Goal: Task Accomplishment & Management: Complete application form

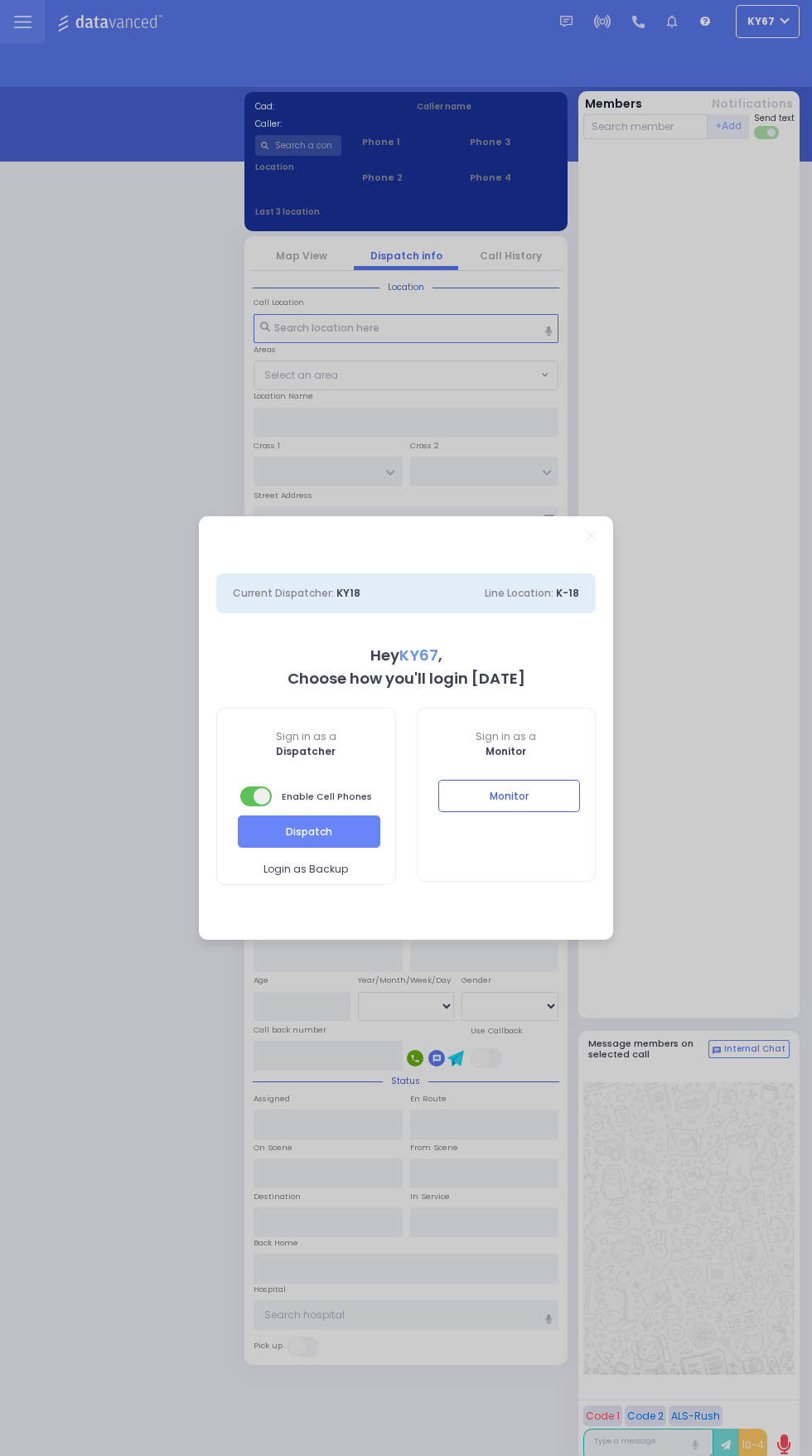
select select "9"
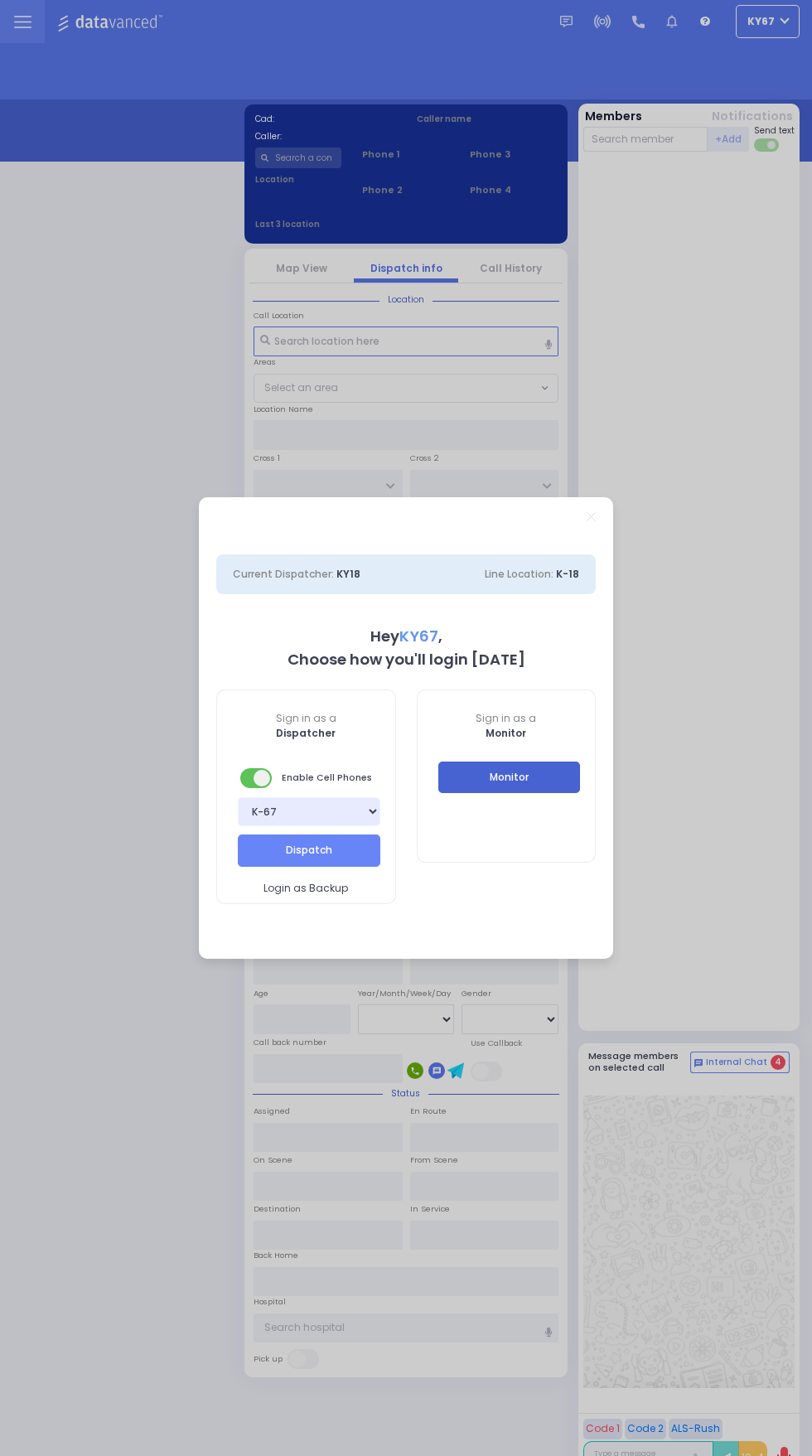
click at [570, 785] on button "Monitor" at bounding box center [509, 777] width 142 height 31
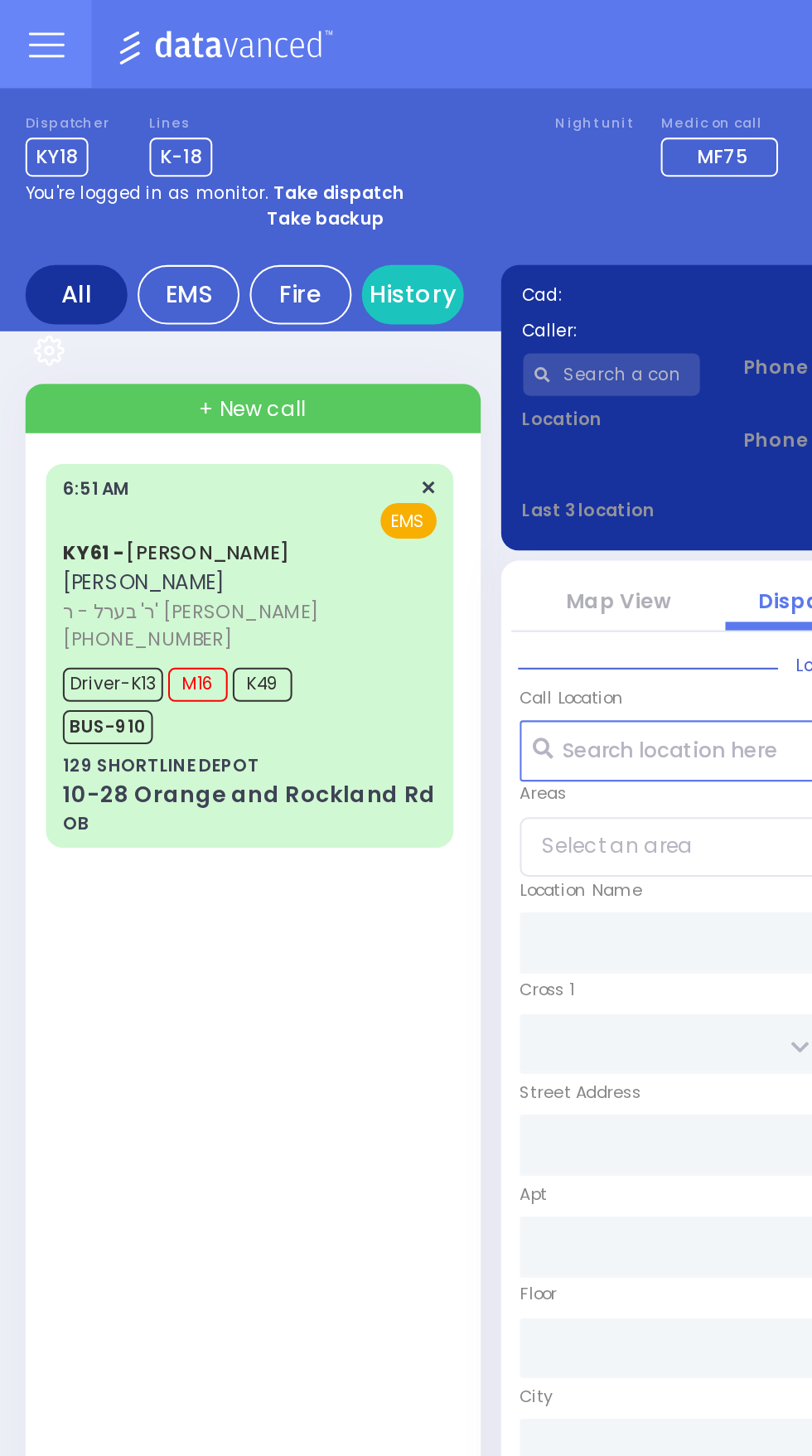
click at [102, 200] on span "+ New call" at bounding box center [123, 200] width 52 height 15
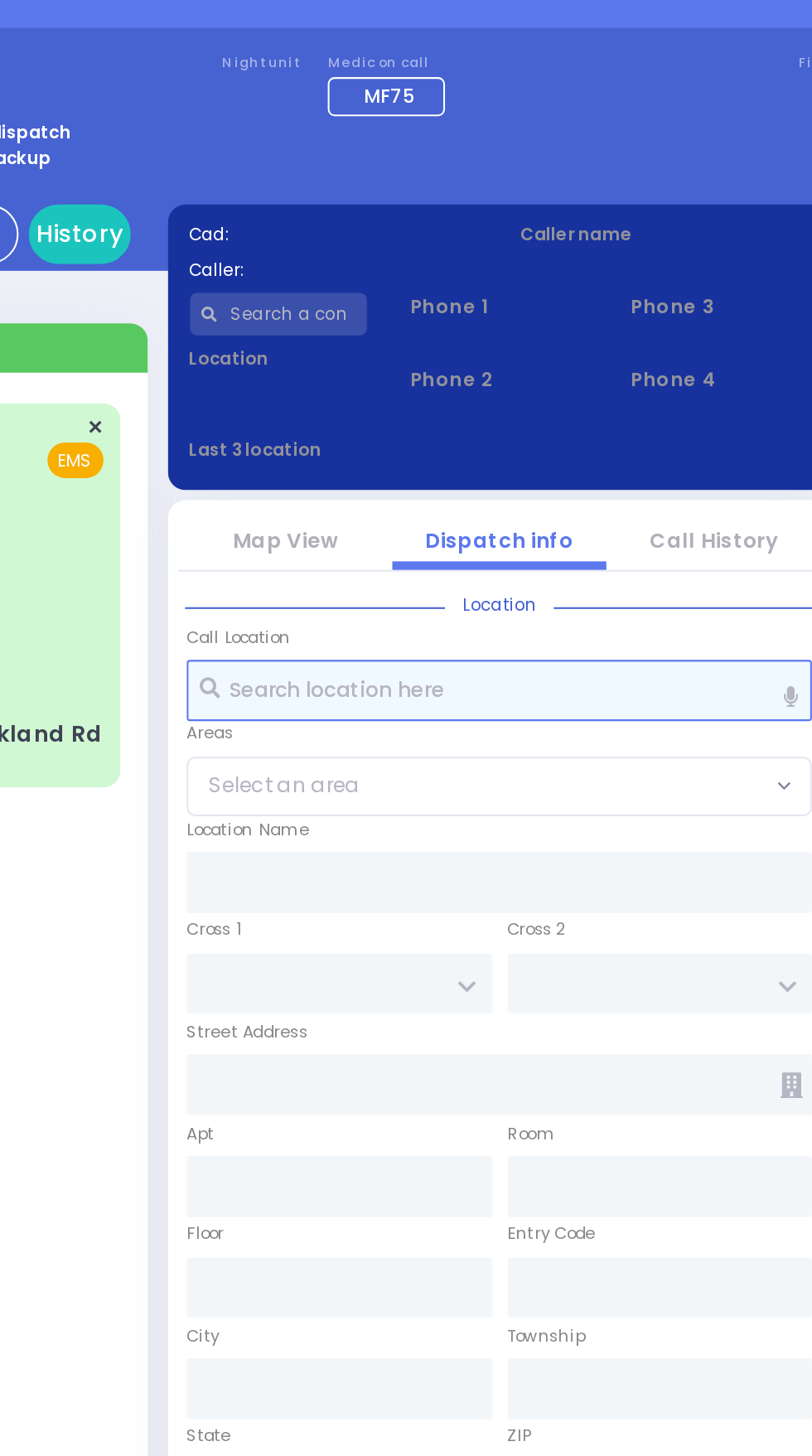
select select
radio input "true"
select select
type input "07:47"
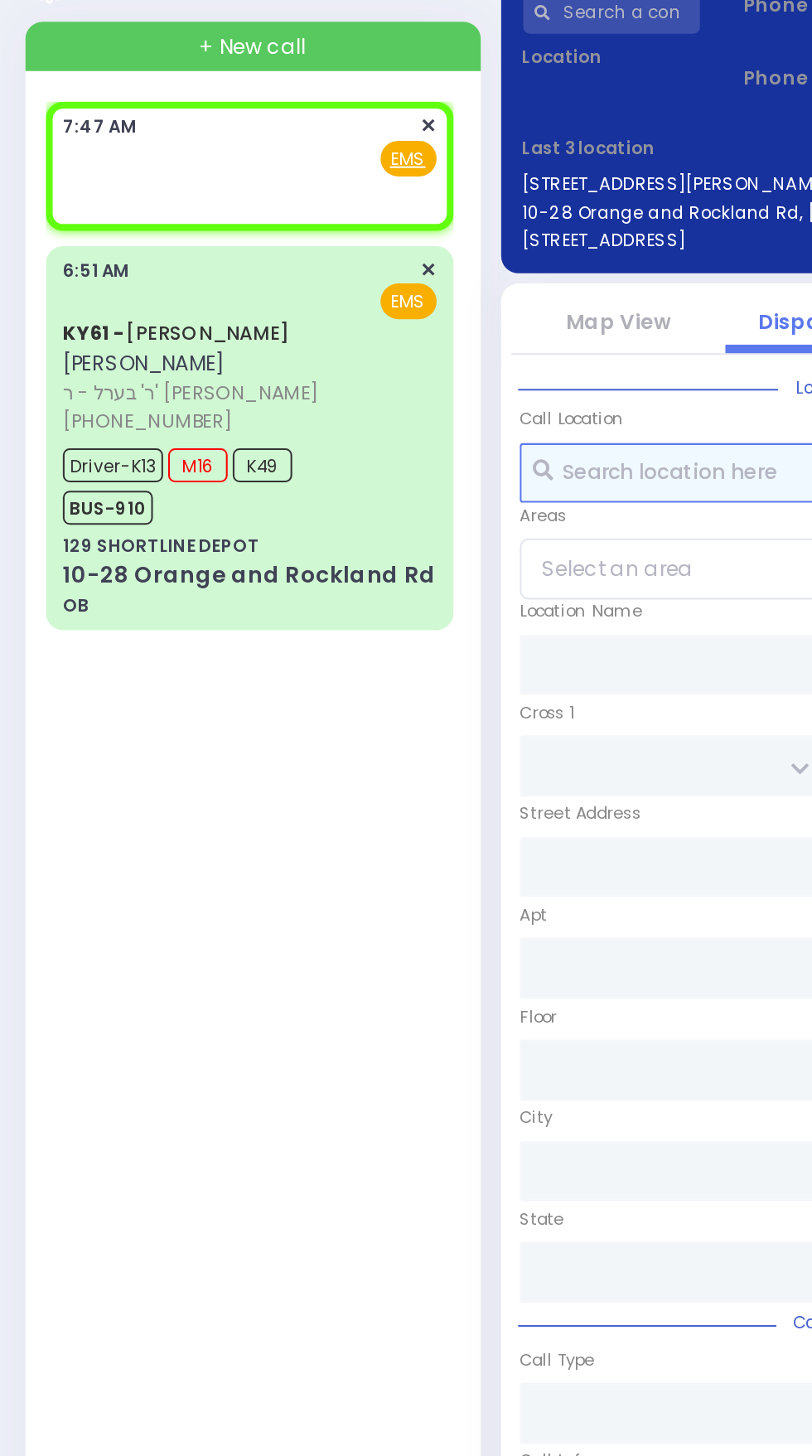
select select
radio input "true"
select select
click at [203, 258] on u "EMS" at bounding box center [199, 254] width 17 height 13
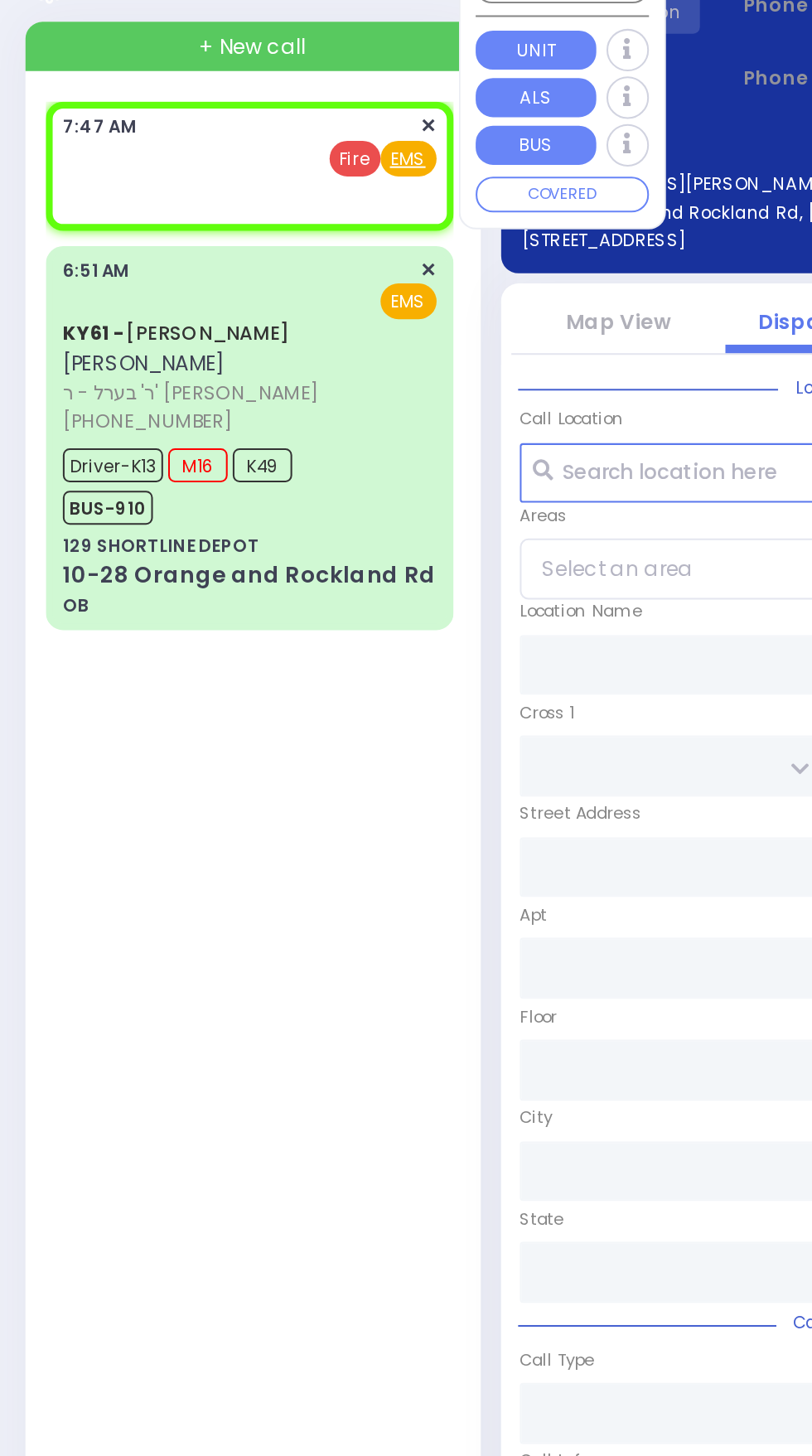
select select
radio input "true"
select select
click at [170, 255] on span "Fire" at bounding box center [172, 253] width 25 height 17
select select
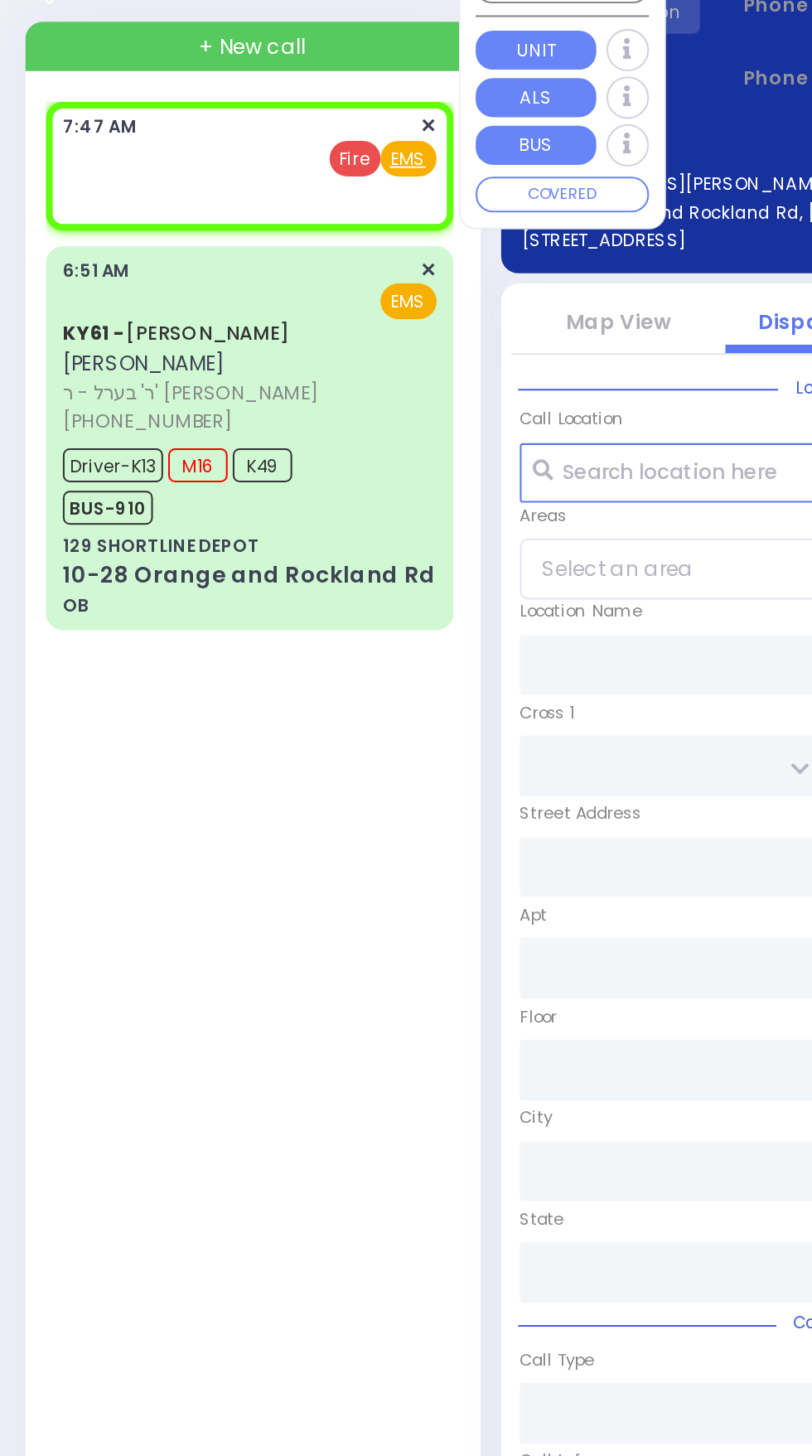
radio input "true"
select select
click at [100, 250] on div "EMS Fire" at bounding box center [121, 253] width 183 height 17
select select
radio input "false"
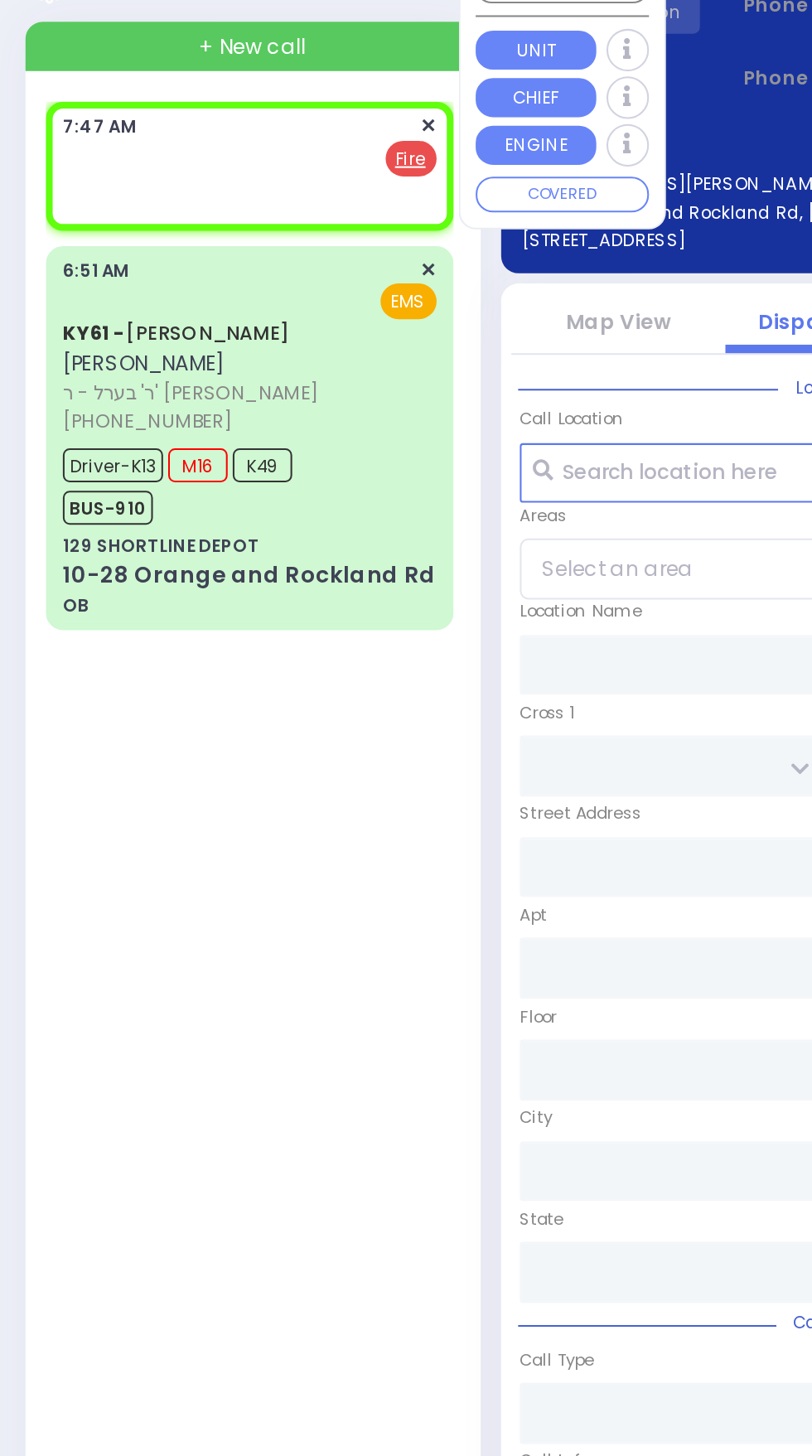
radio input "true"
select select
click at [308, 407] on input "text" at bounding box center [406, 407] width 305 height 30
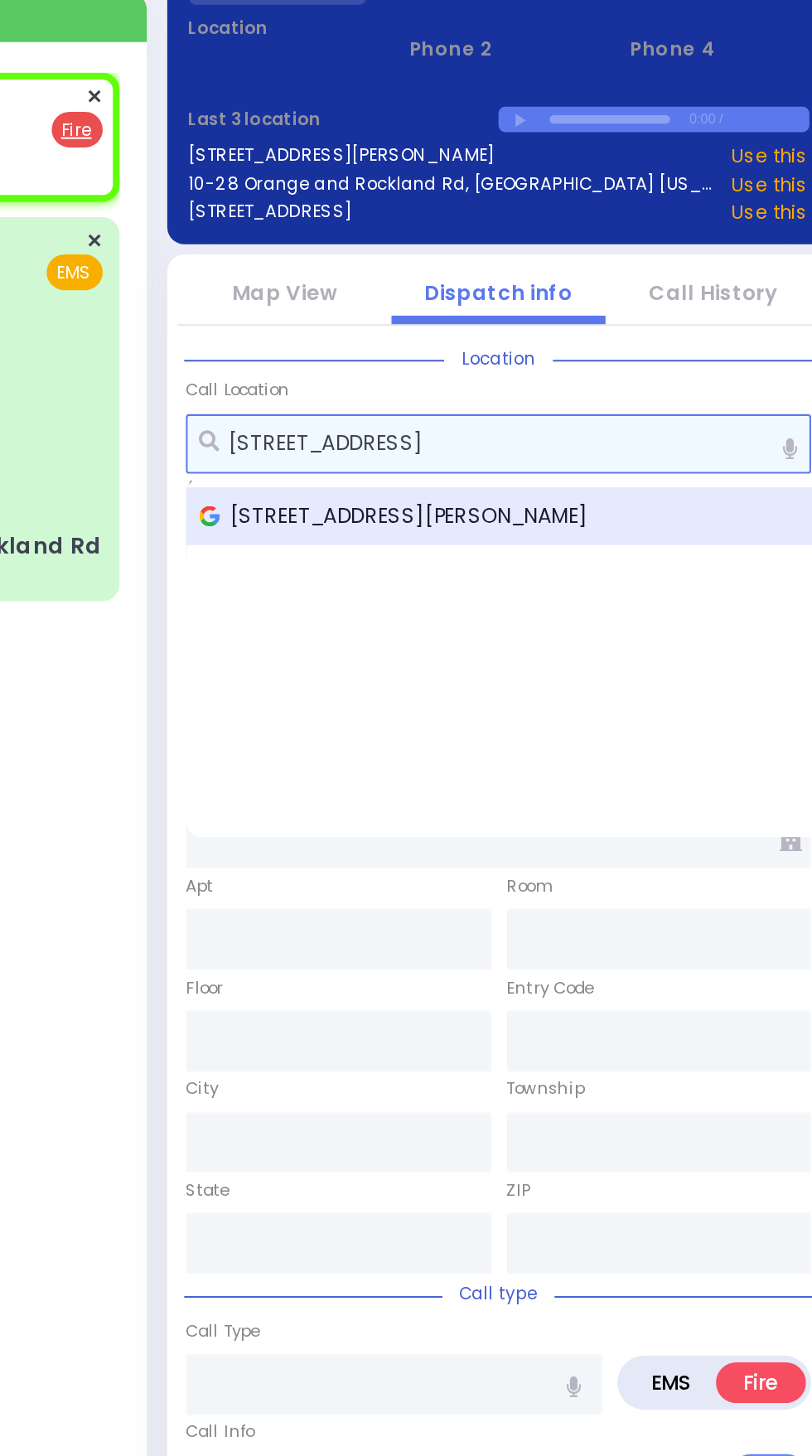
type input "[STREET_ADDRESS]"
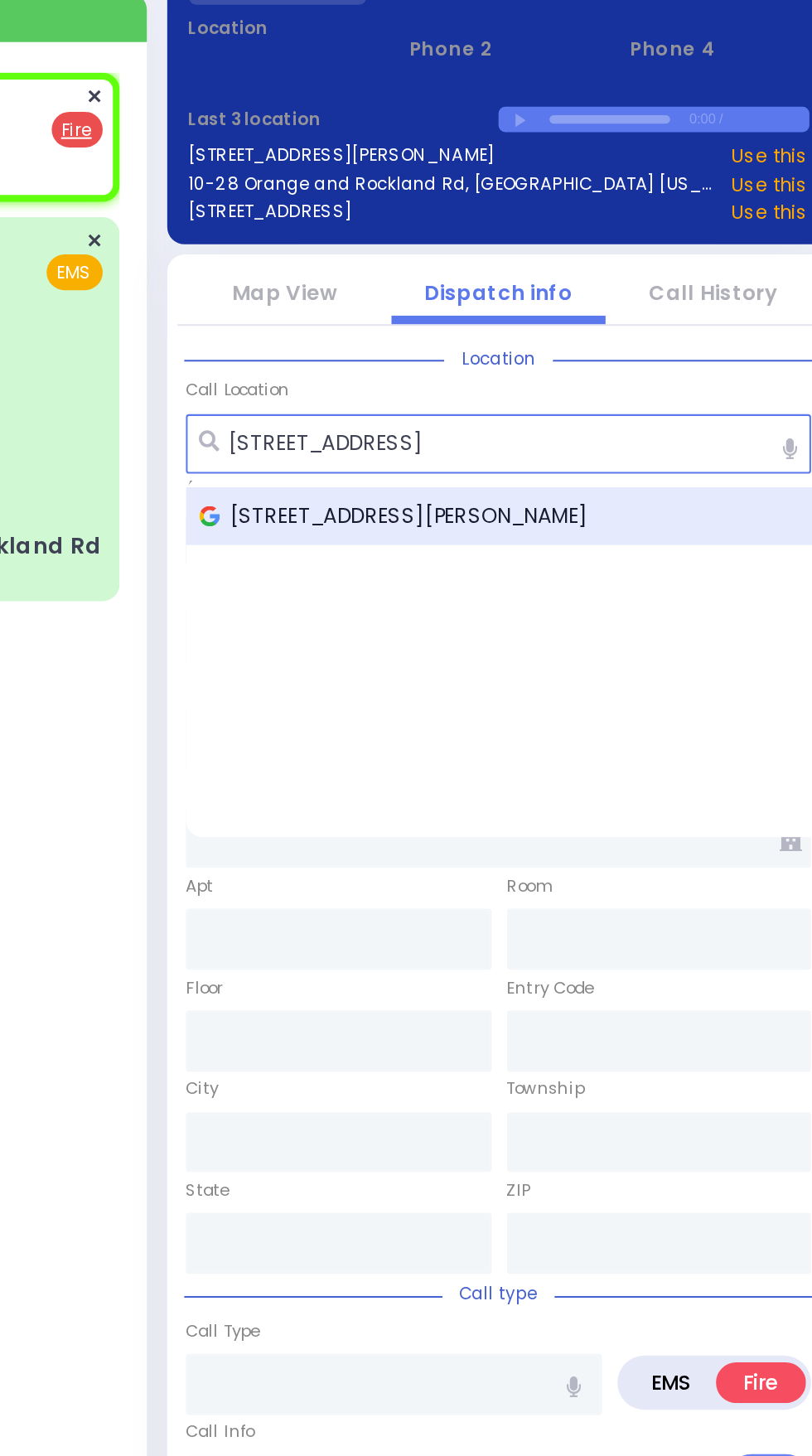
click at [326, 436] on span "[STREET_ADDRESS][PERSON_NAME]" at bounding box center [358, 442] width 195 height 15
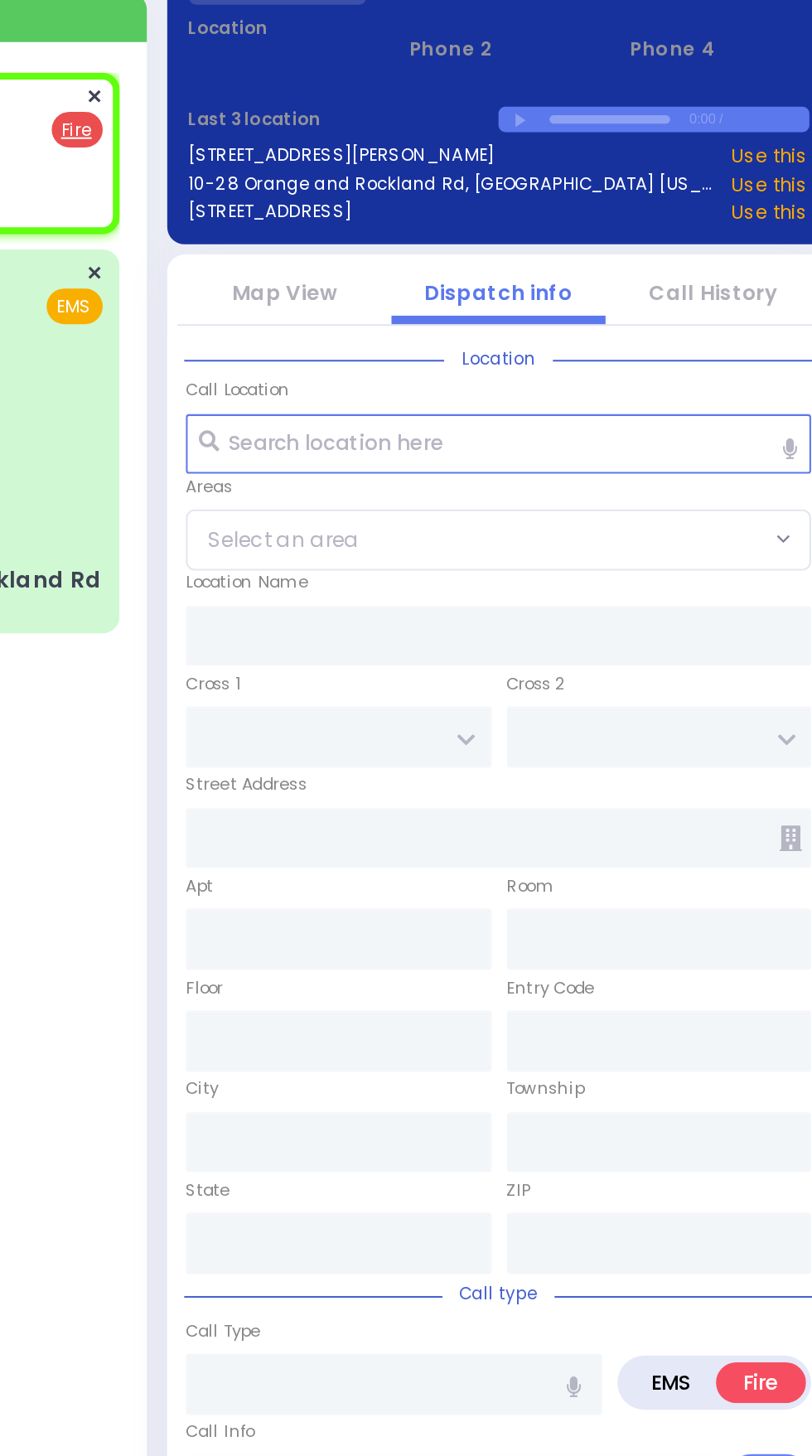
select select
radio input "true"
select select
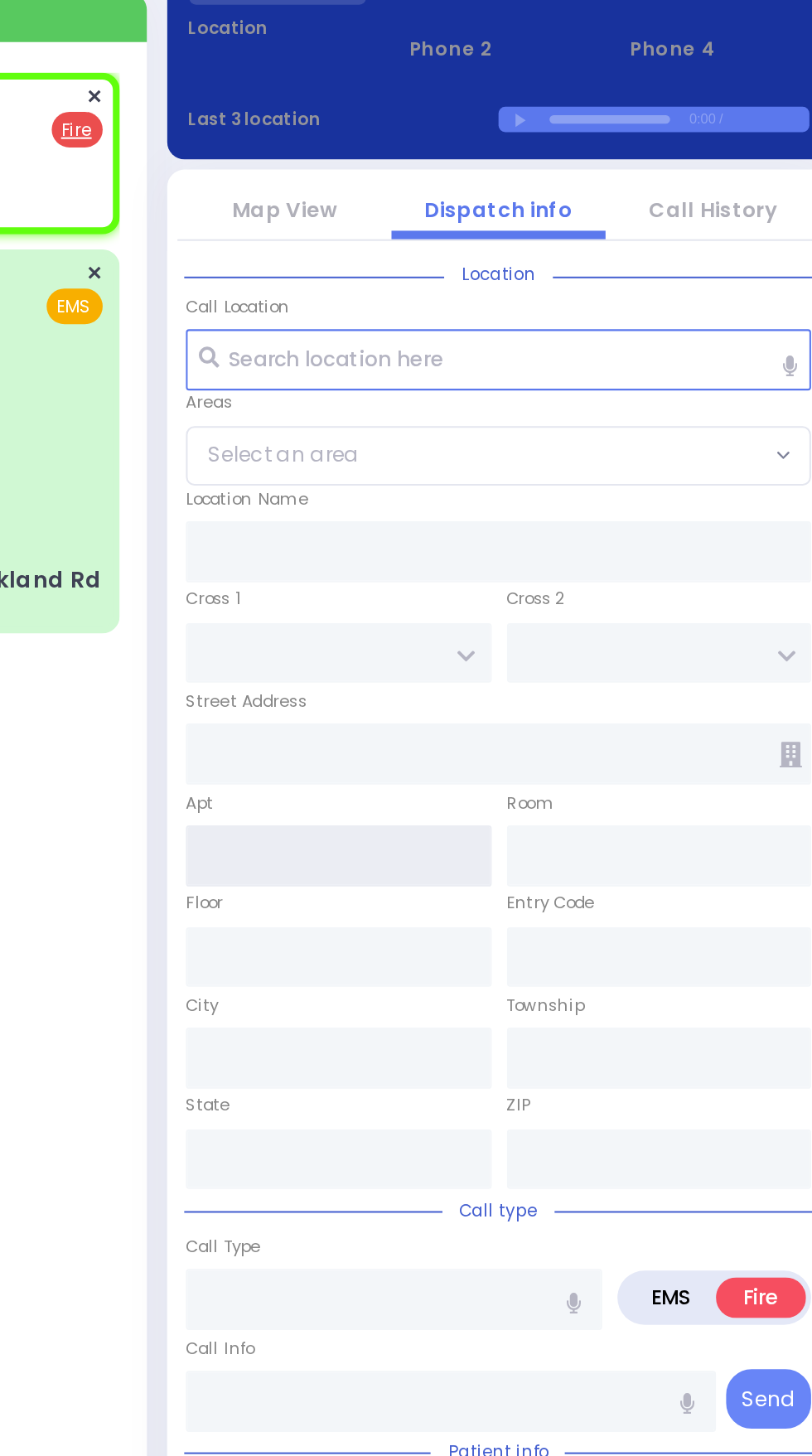
type input "CANNING RD"
type input "494 NY-416"
type input "[PERSON_NAME]"
type input "[US_STATE]"
type input "12549"
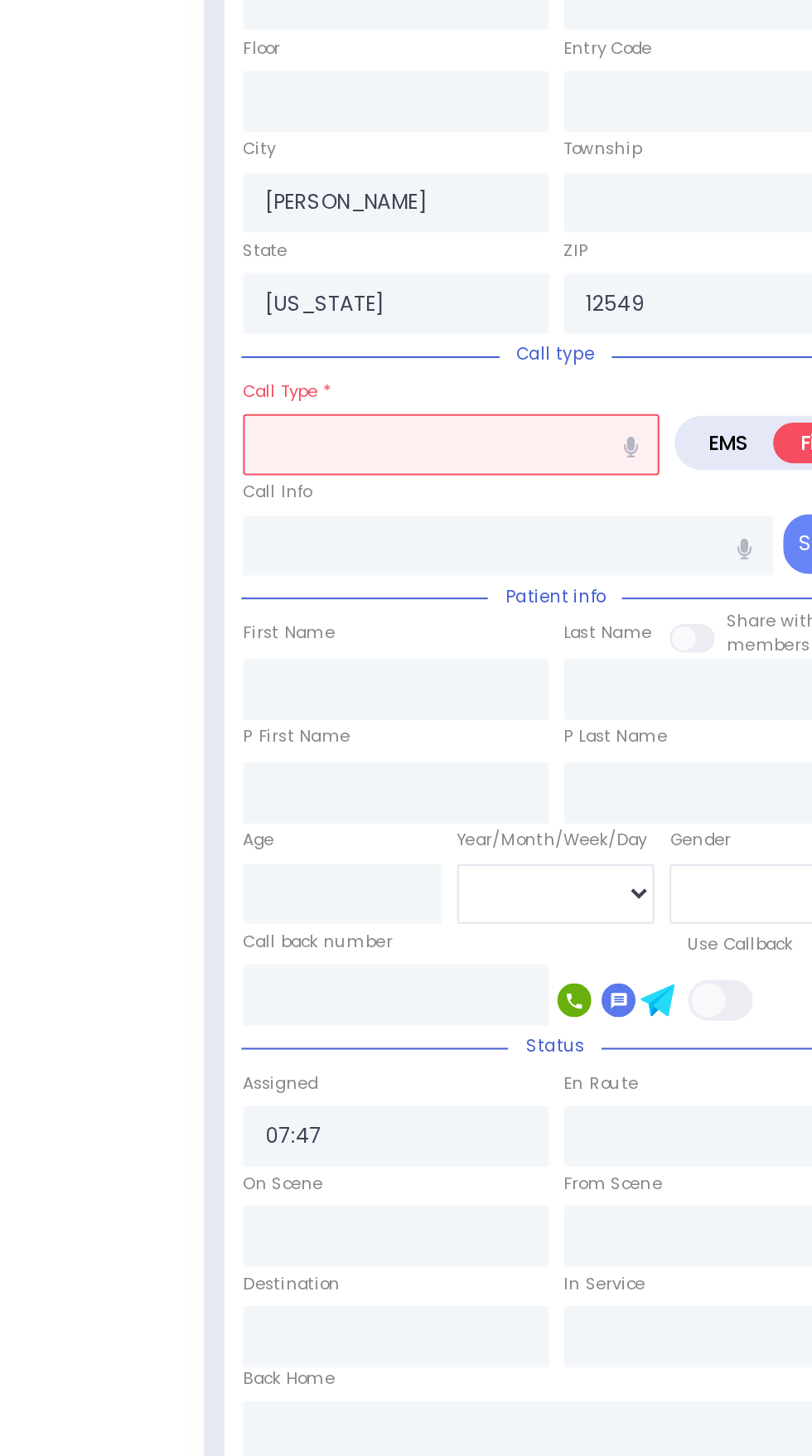
click at [284, 872] on input "text" at bounding box center [354, 866] width 203 height 30
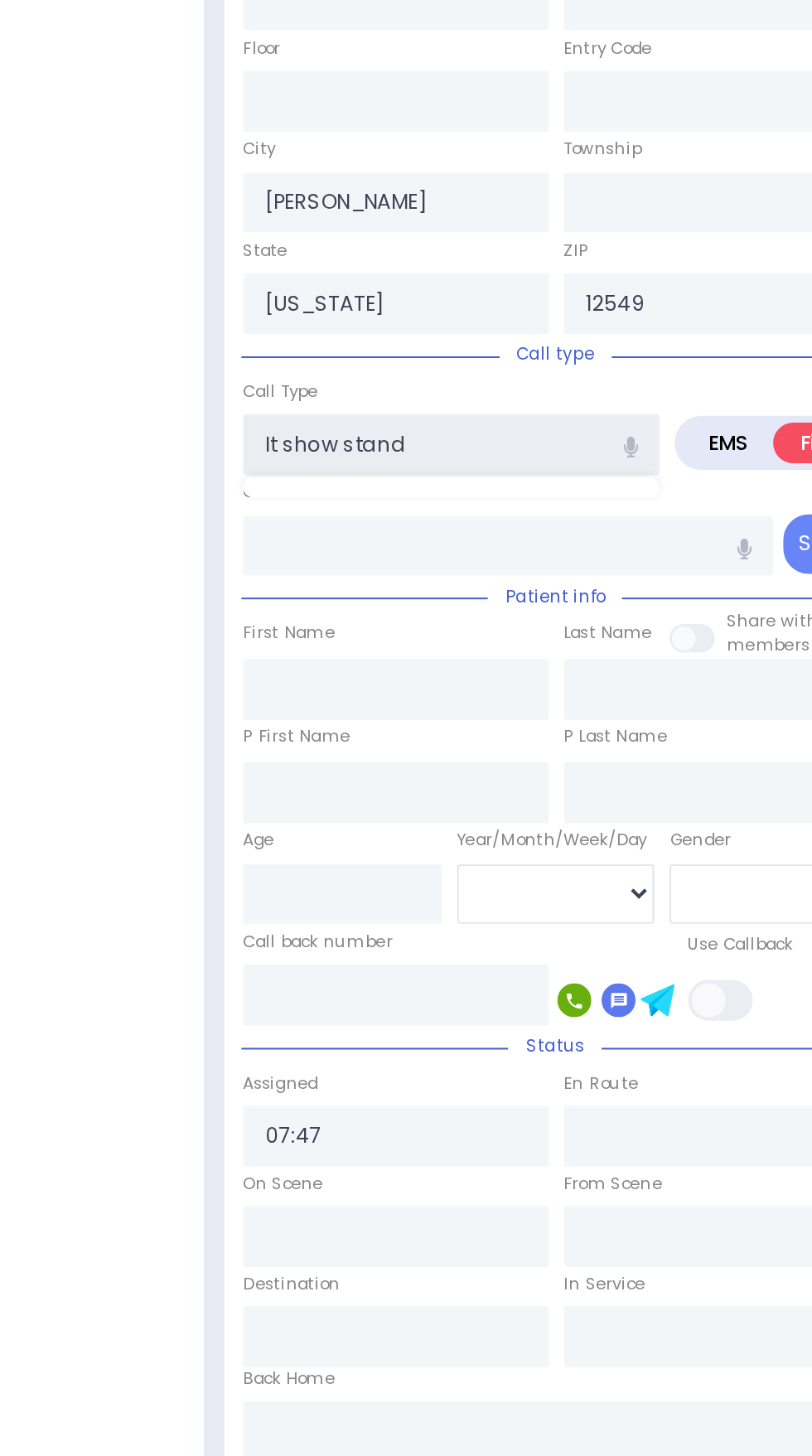
type input "It show standby"
click at [279, 864] on input "It show standby" at bounding box center [354, 866] width 203 height 30
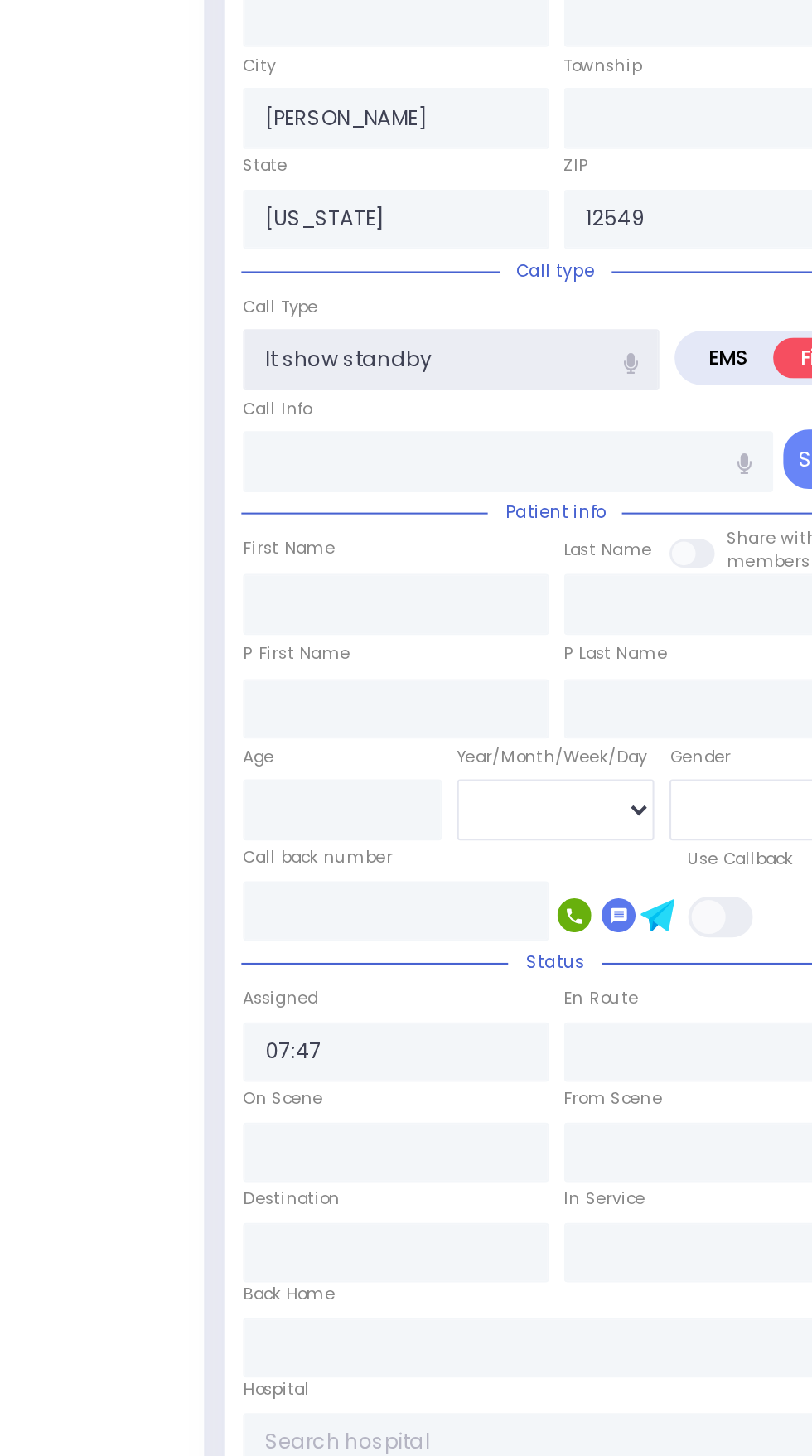
select select
radio input "true"
select select
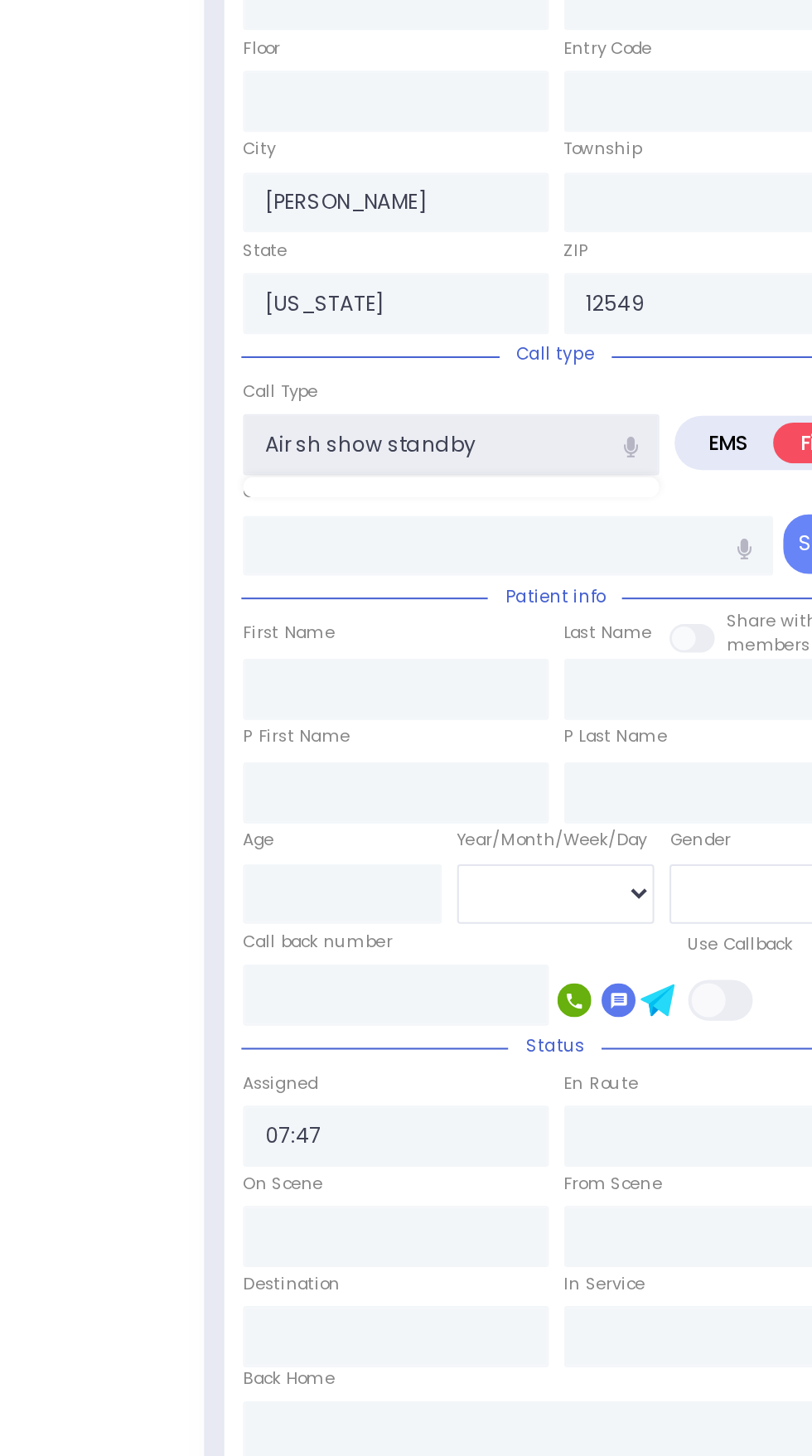
type input "Air s show standby"
select select
radio input "true"
select select
type input "Air show standby"
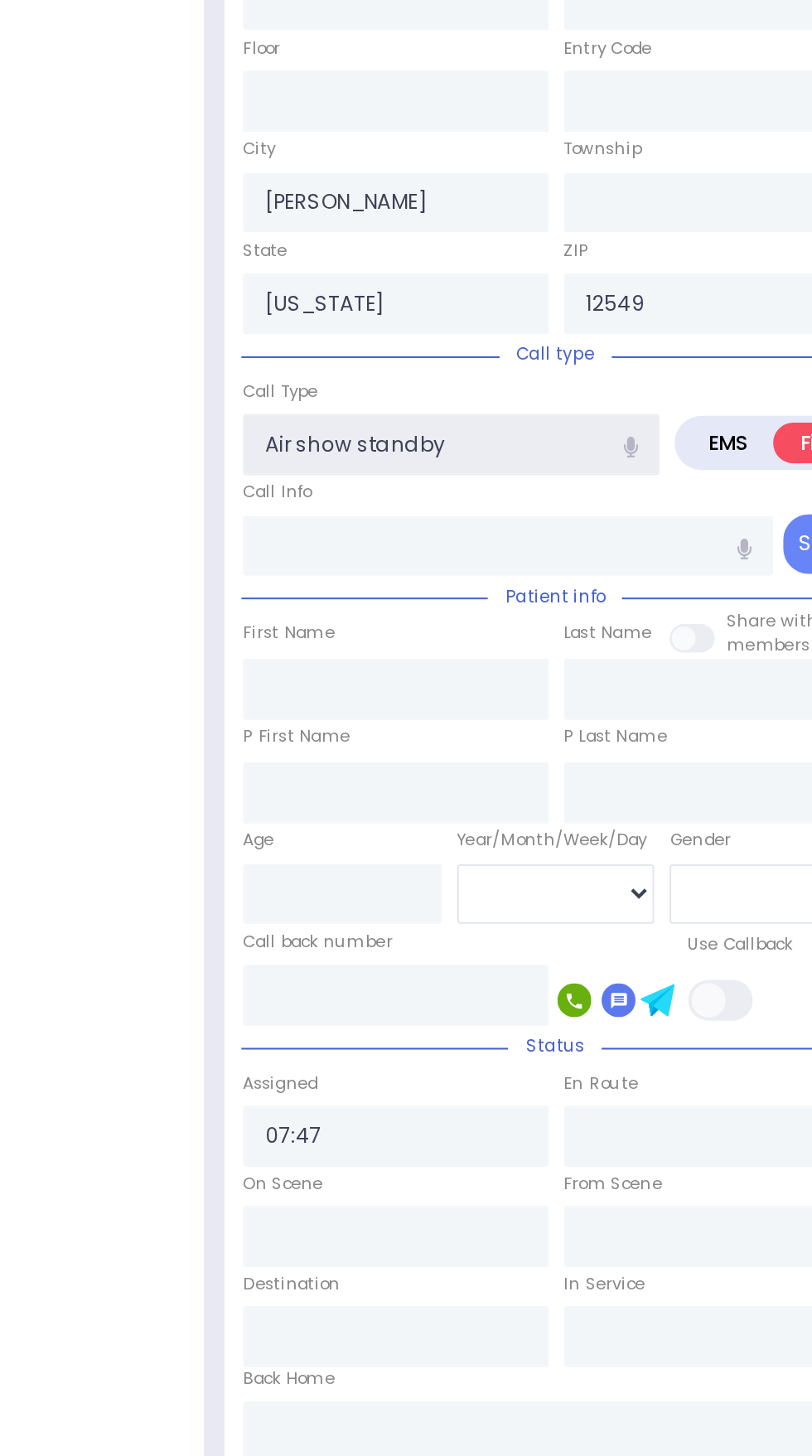
click at [387, 863] on input "Air show standby" at bounding box center [354, 866] width 203 height 30
select select
radio input "true"
select select
type input "A"
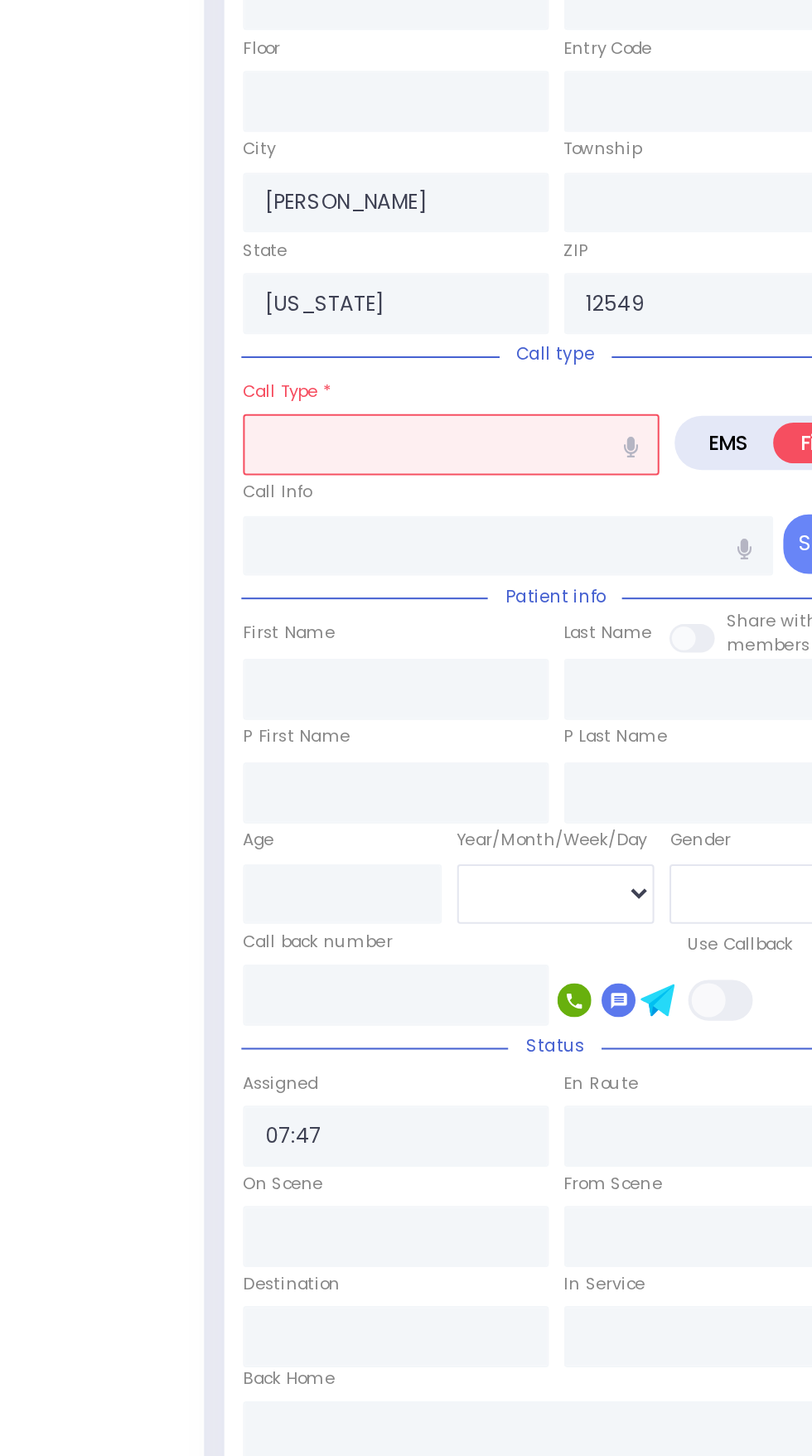
select select
radio input "true"
select select
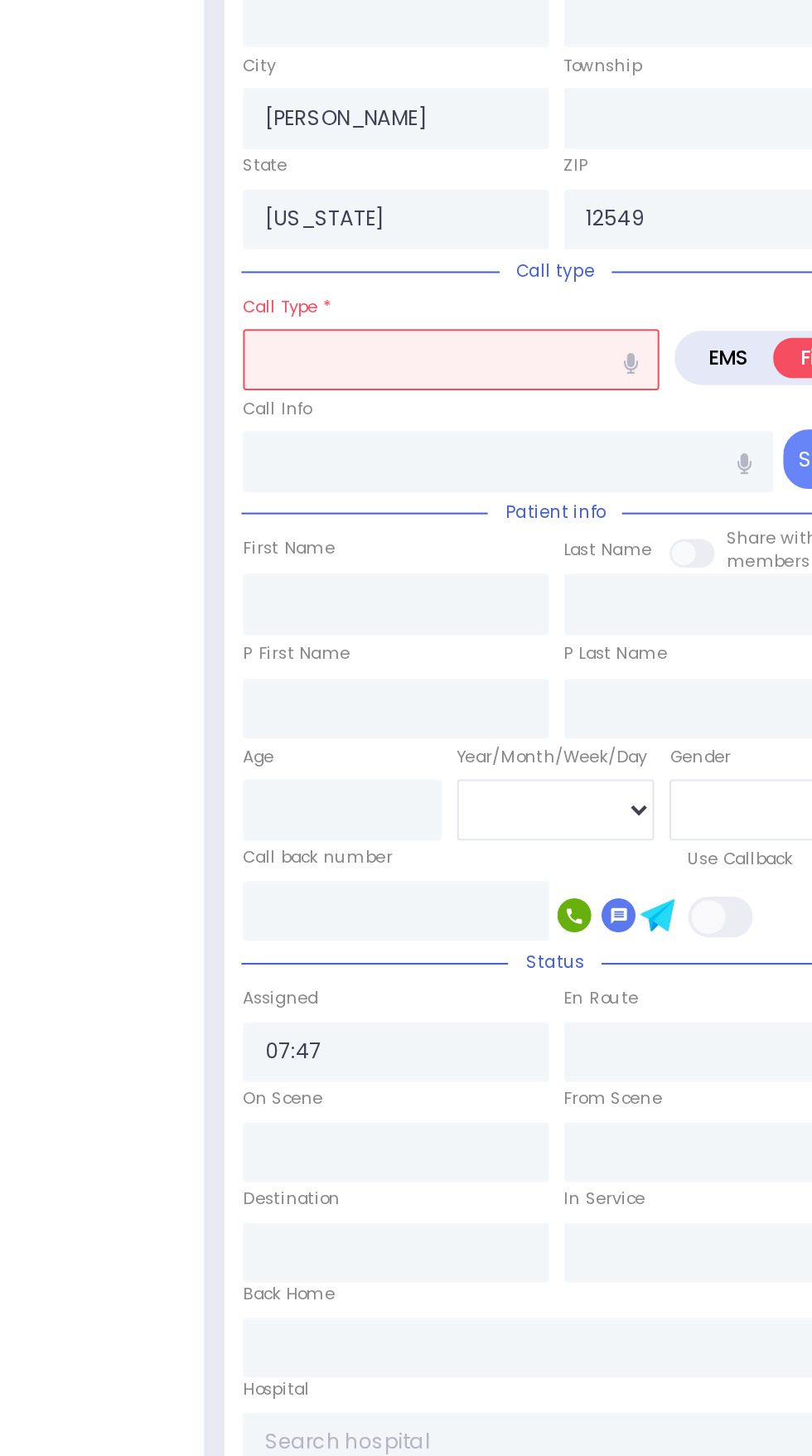
click at [339, 823] on input "text" at bounding box center [354, 825] width 203 height 30
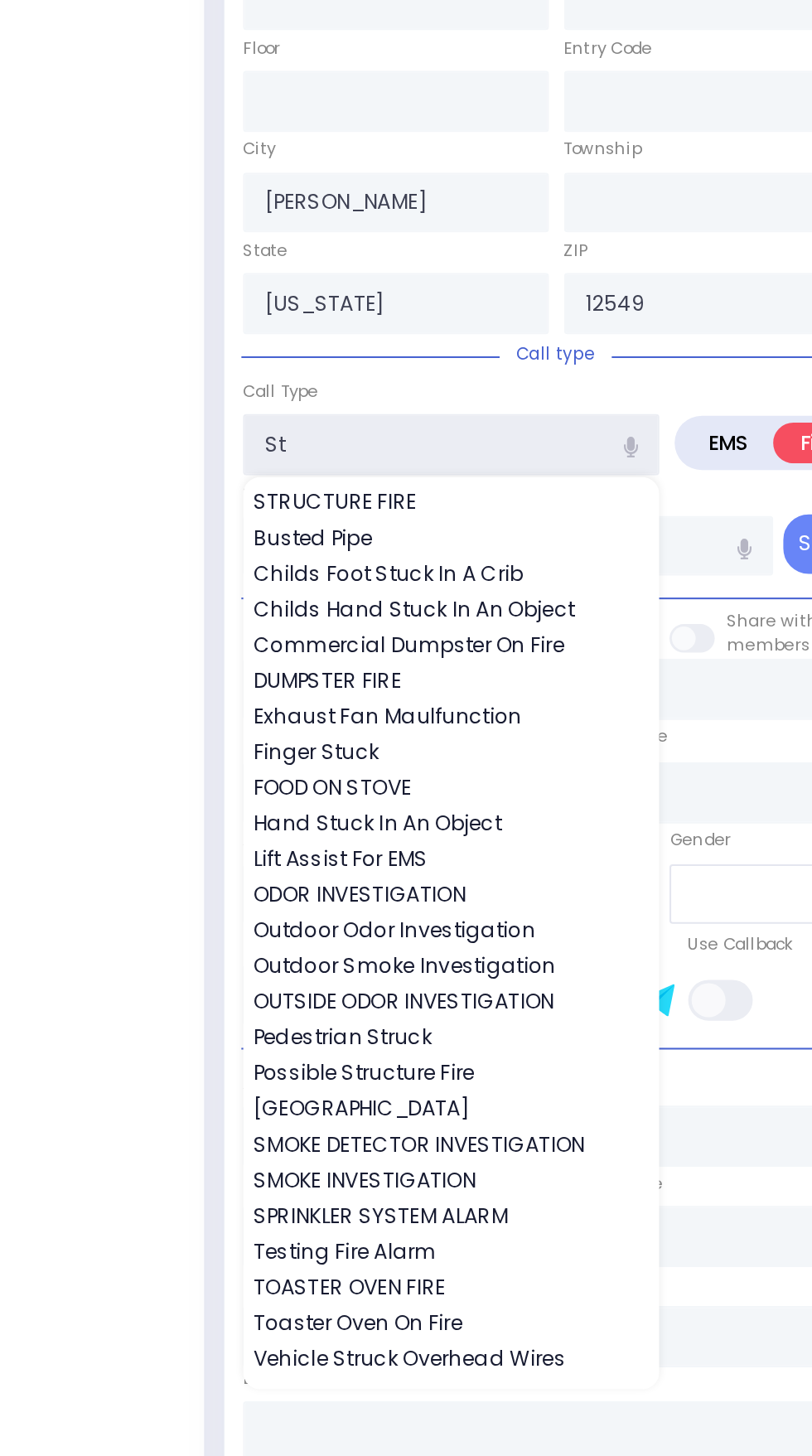
type input "S"
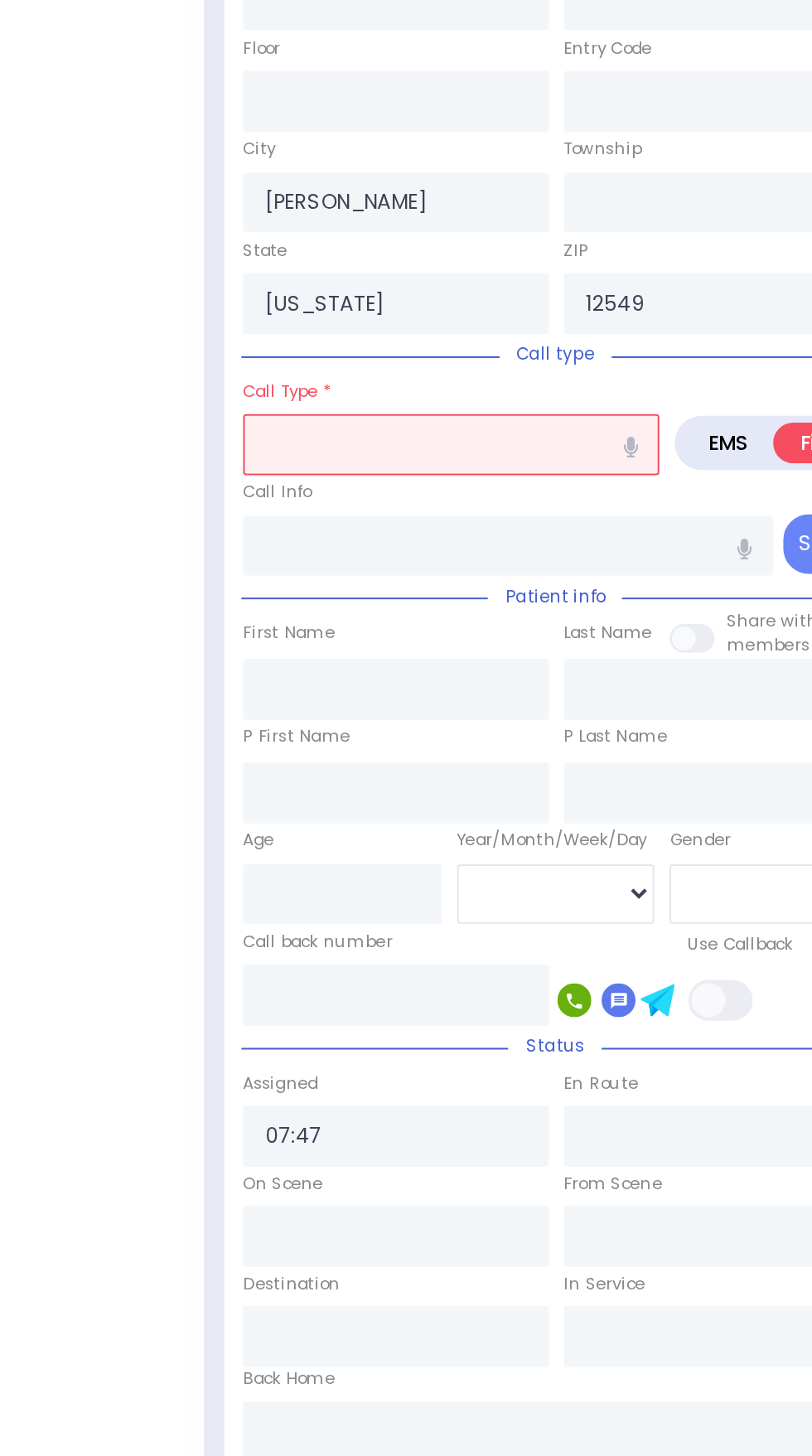
select select
radio input "true"
select select
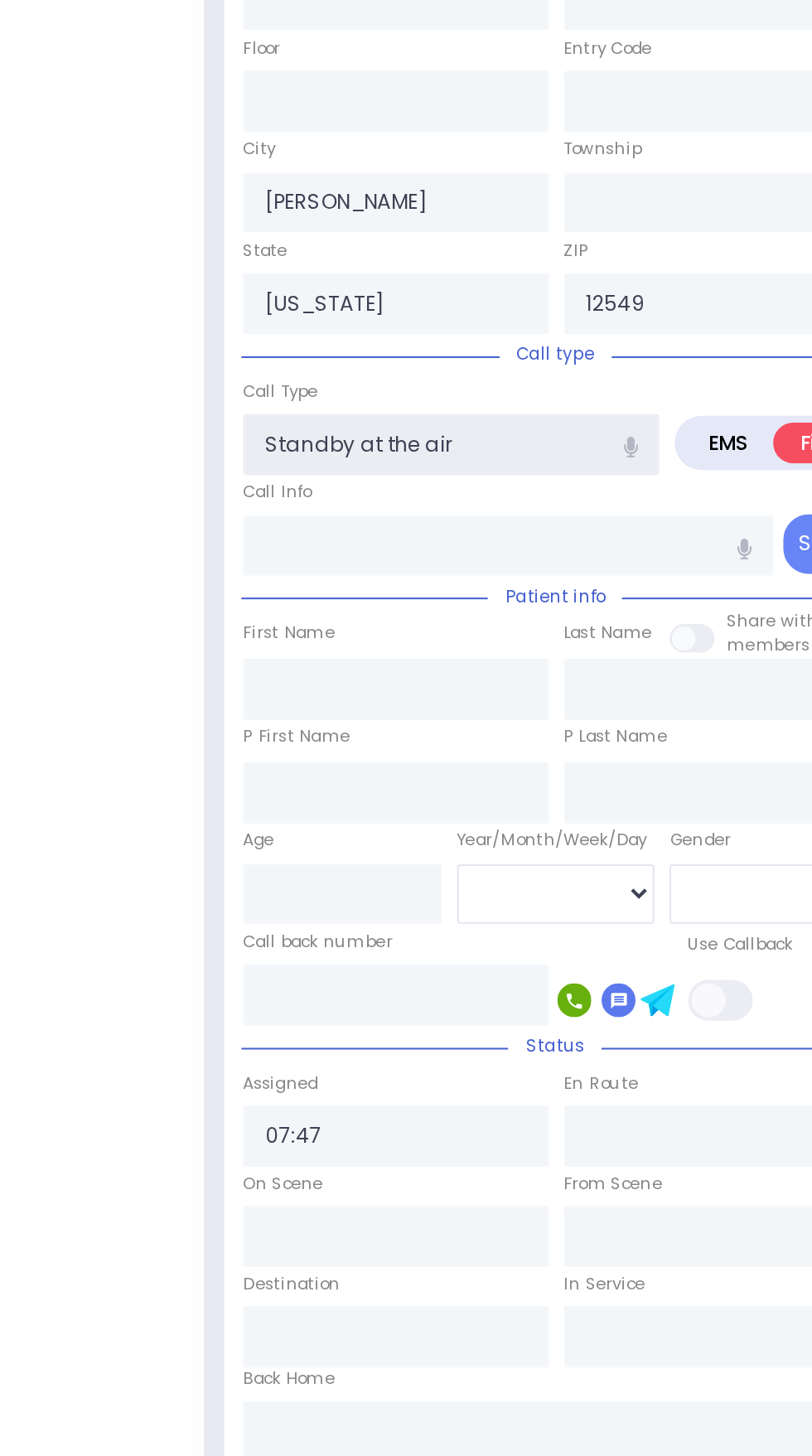
type input "Standby at the air show"
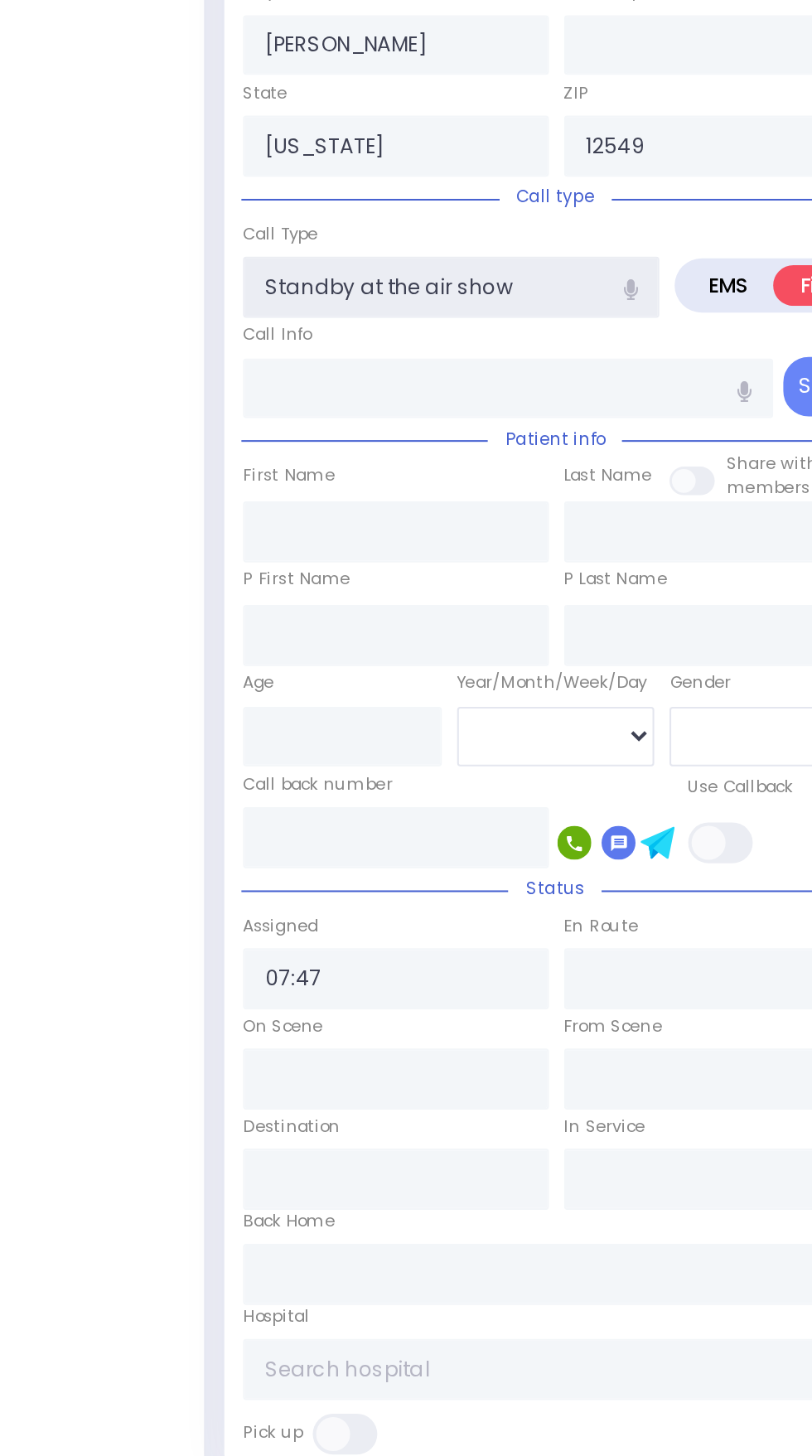
select select
radio input "true"
select select
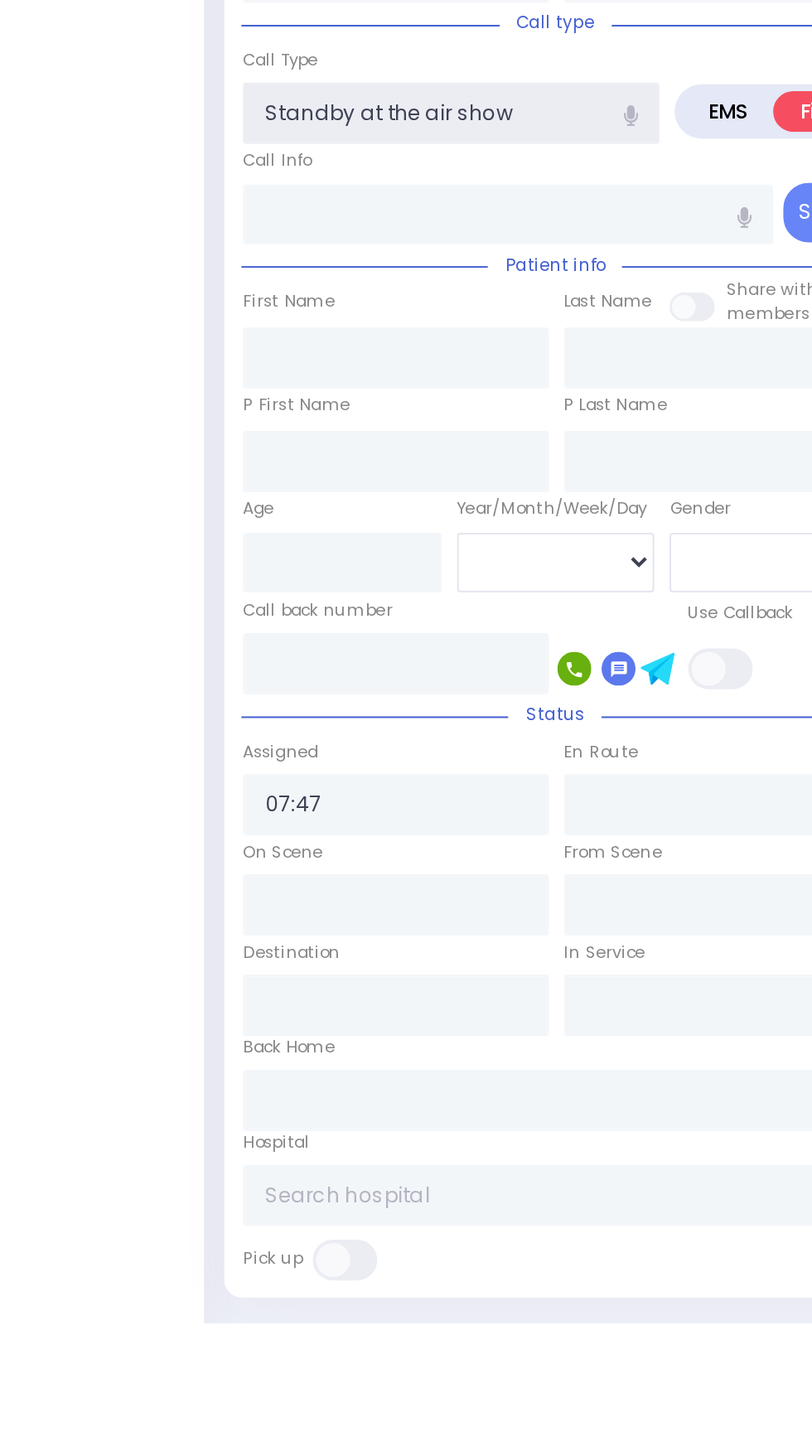
type input "Standby at the air show"
click at [306, 1081] on input "number" at bounding box center [302, 1085] width 97 height 30
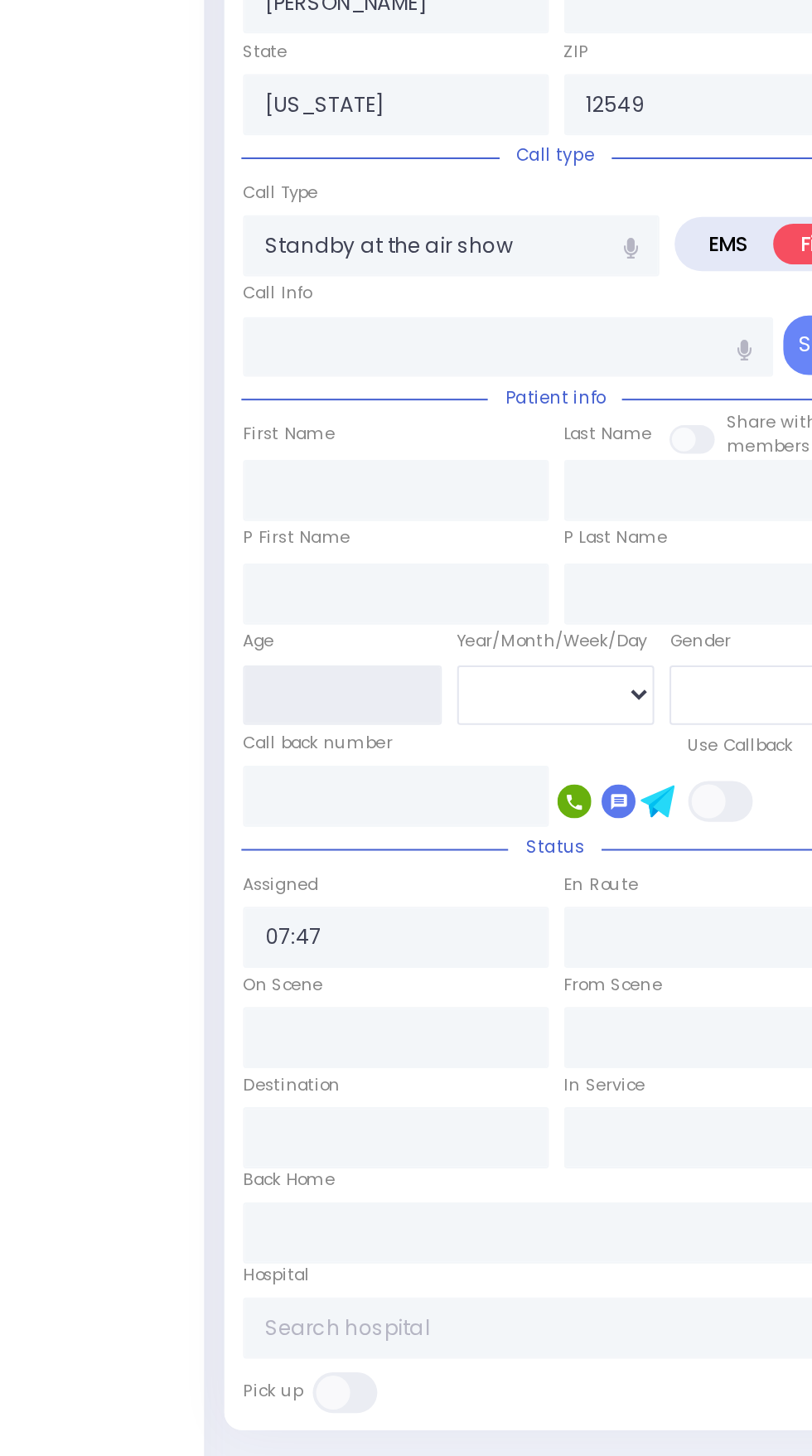
select select
radio input "true"
select select
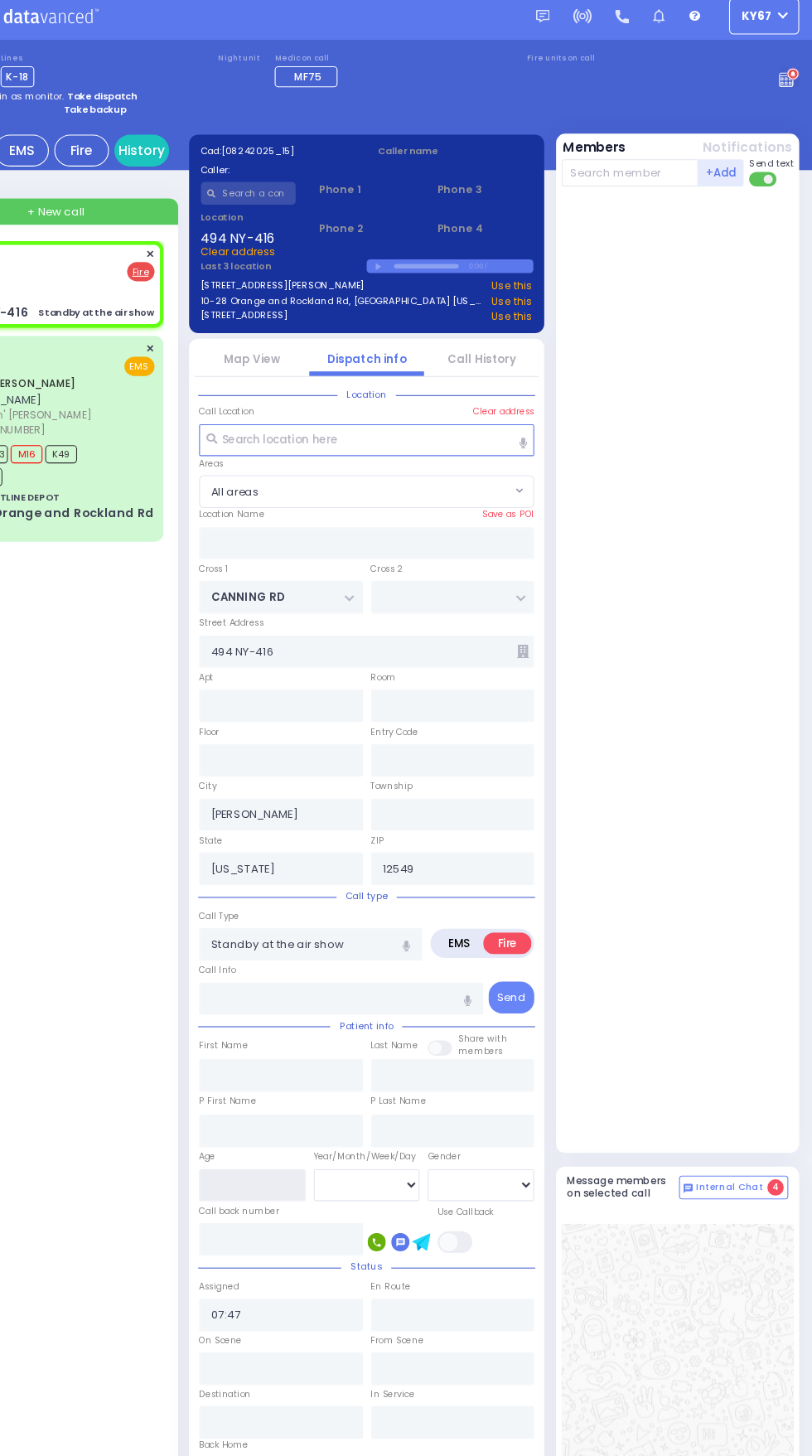
scroll to position [6, 0]
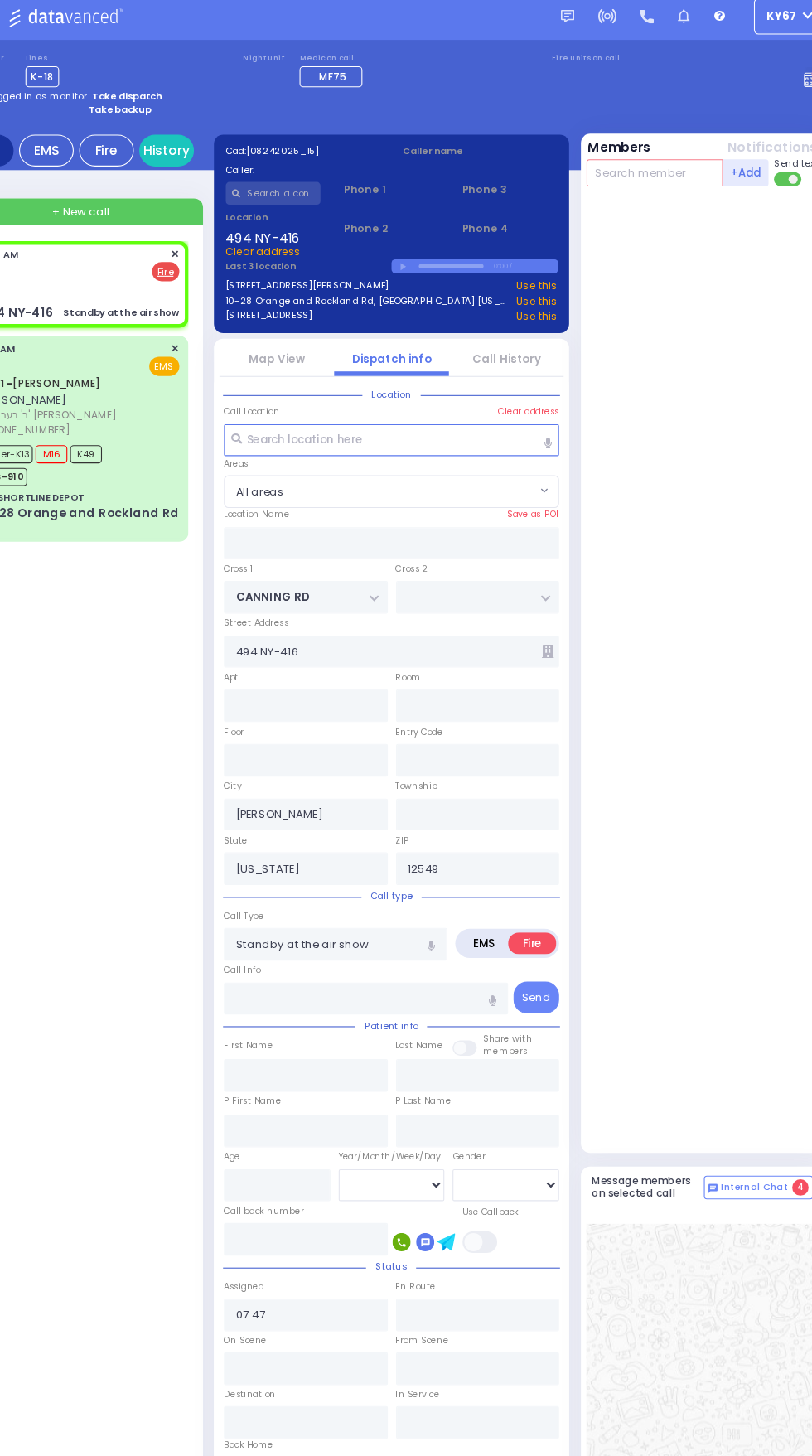
click at [644, 161] on input "text" at bounding box center [646, 157] width 125 height 25
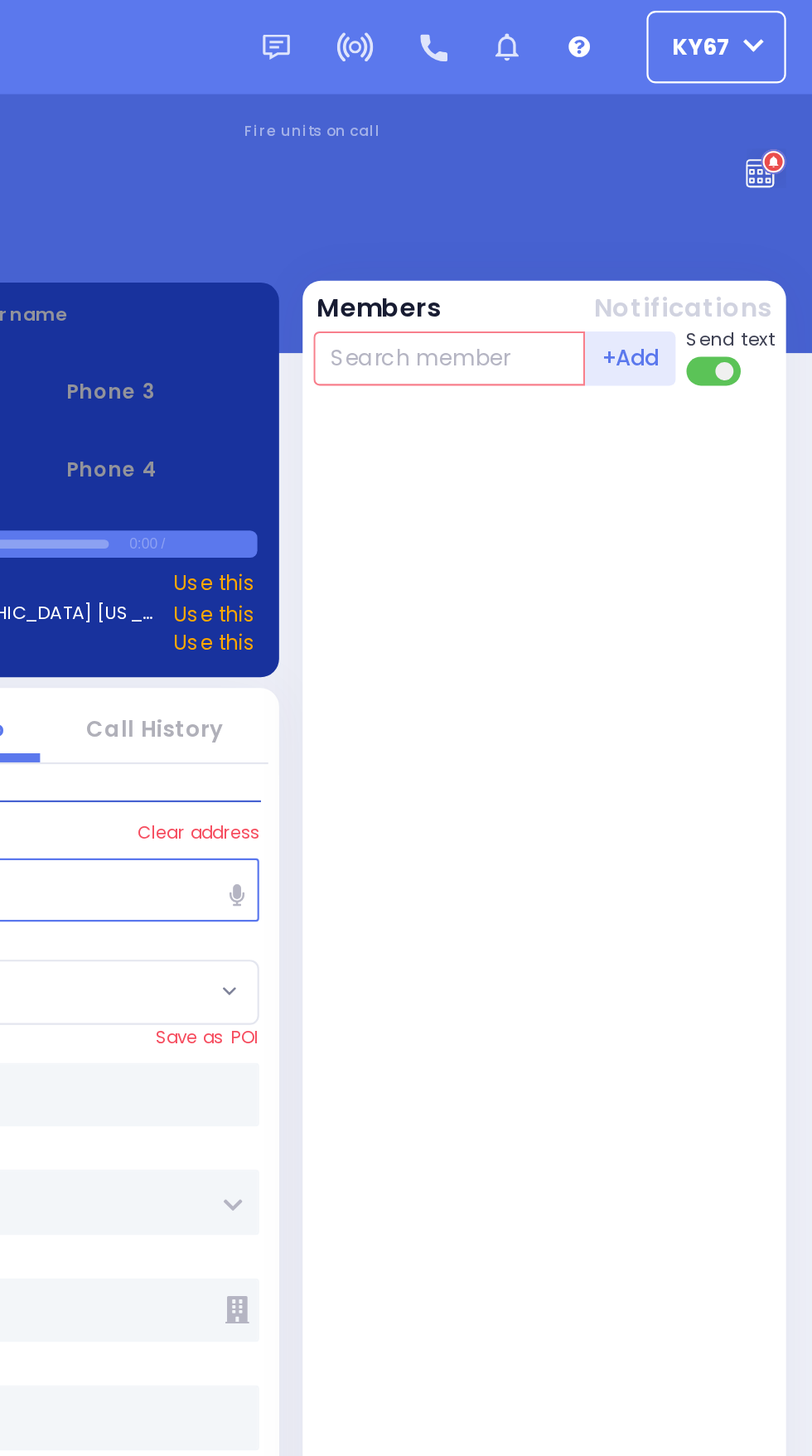
scroll to position [0, 0]
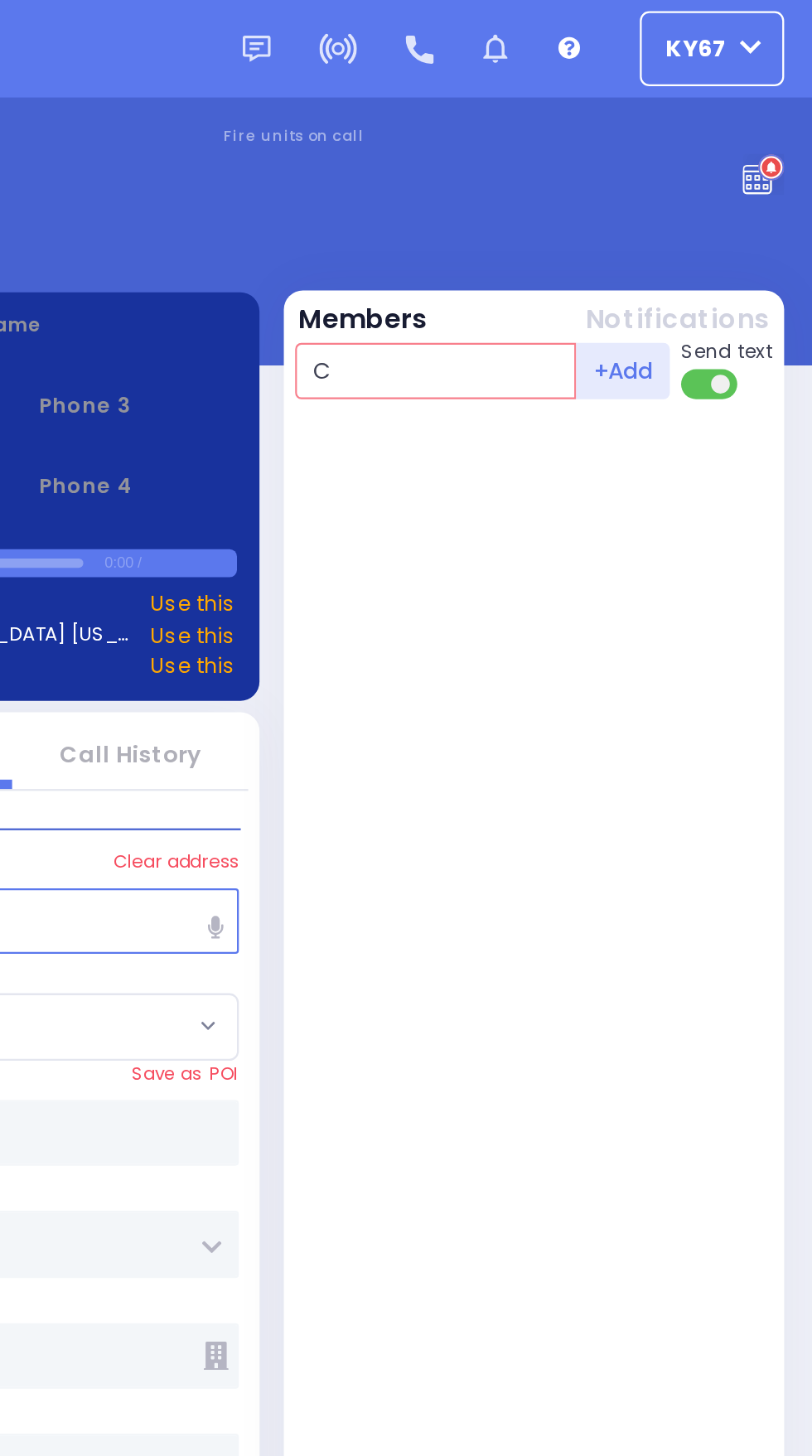
type input "Ca"
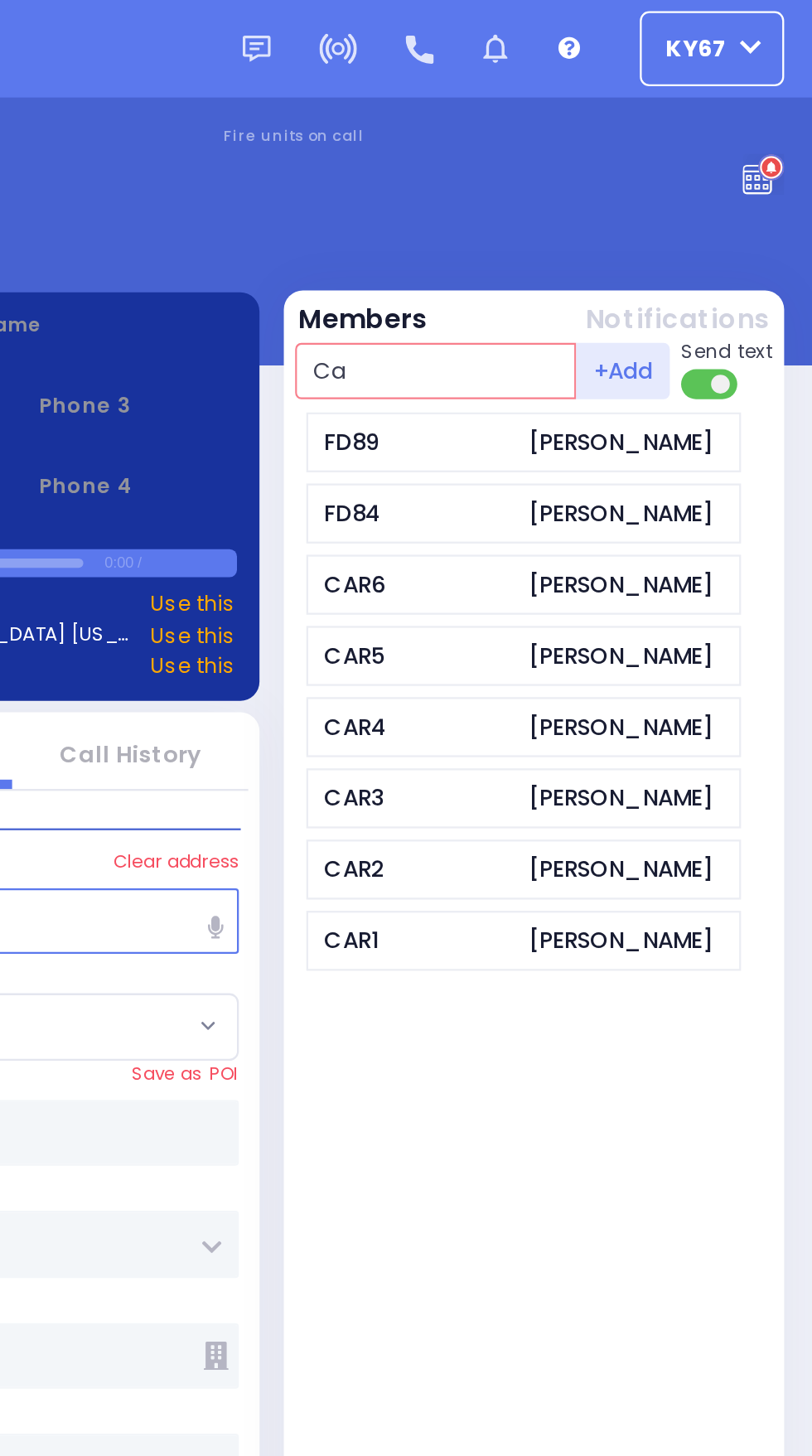
select select
radio input "true"
select select
radio input "true"
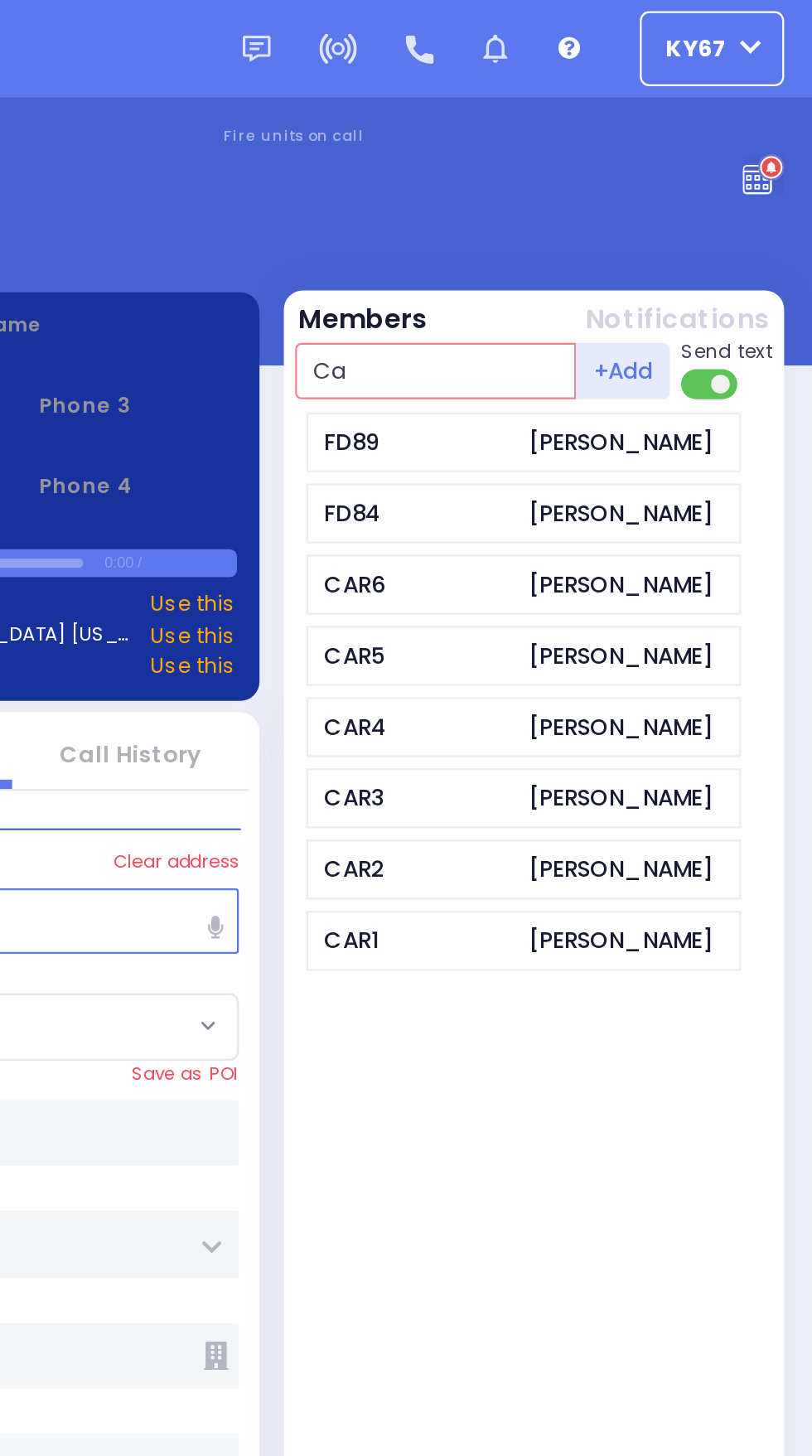
select select
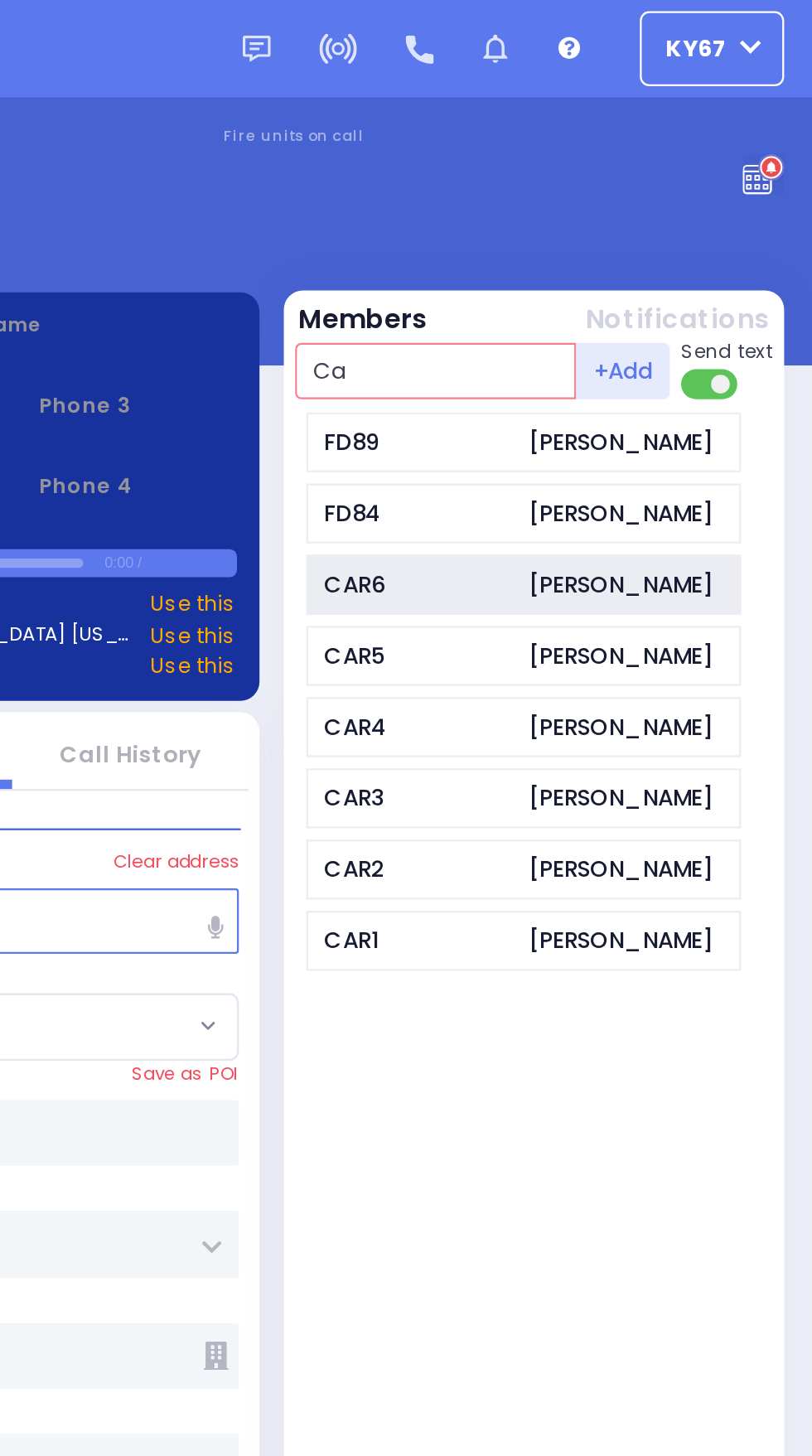
type input "Ca"
click at [725, 266] on div "[PERSON_NAME]" at bounding box center [728, 259] width 82 height 15
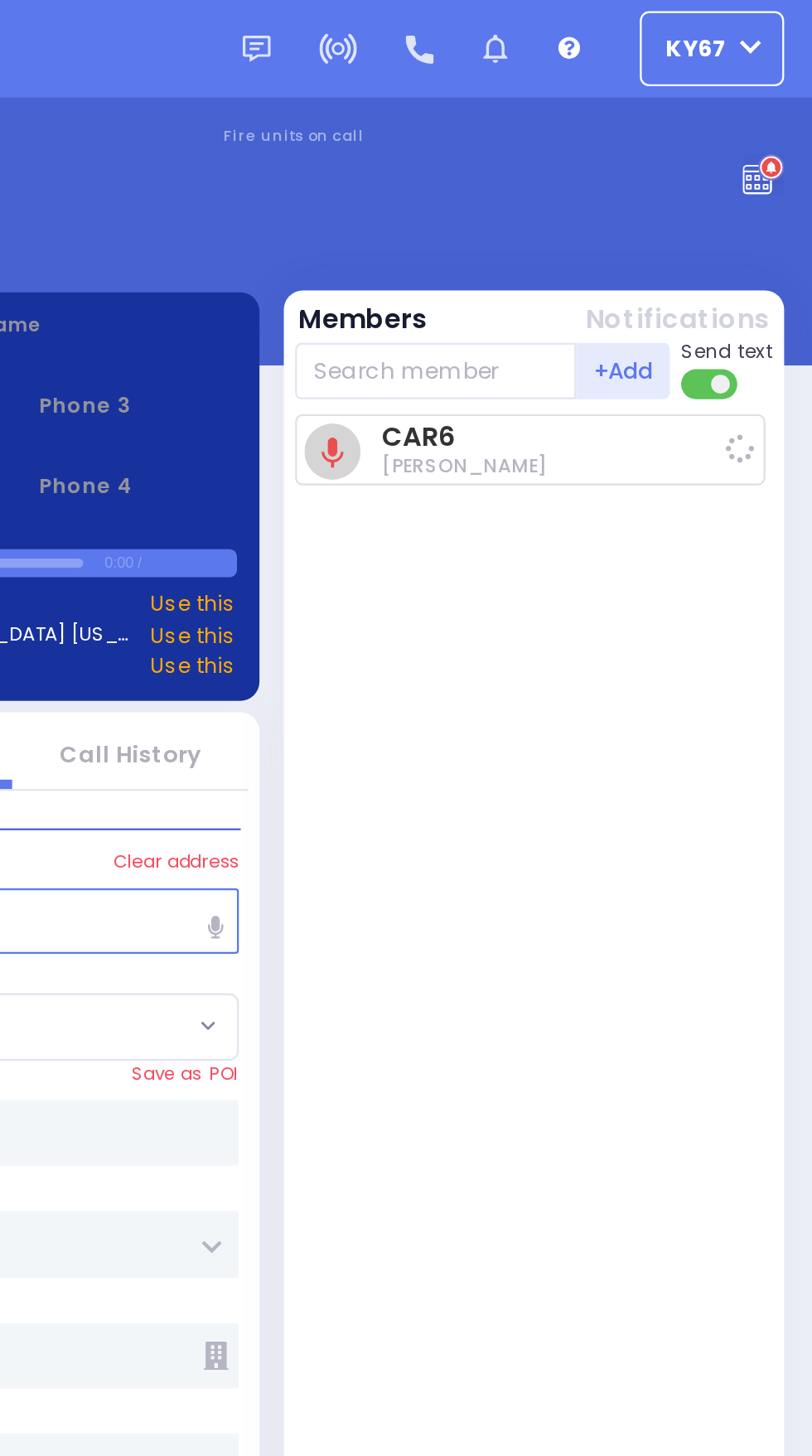
select select
radio input "true"
select select
type input "07:49"
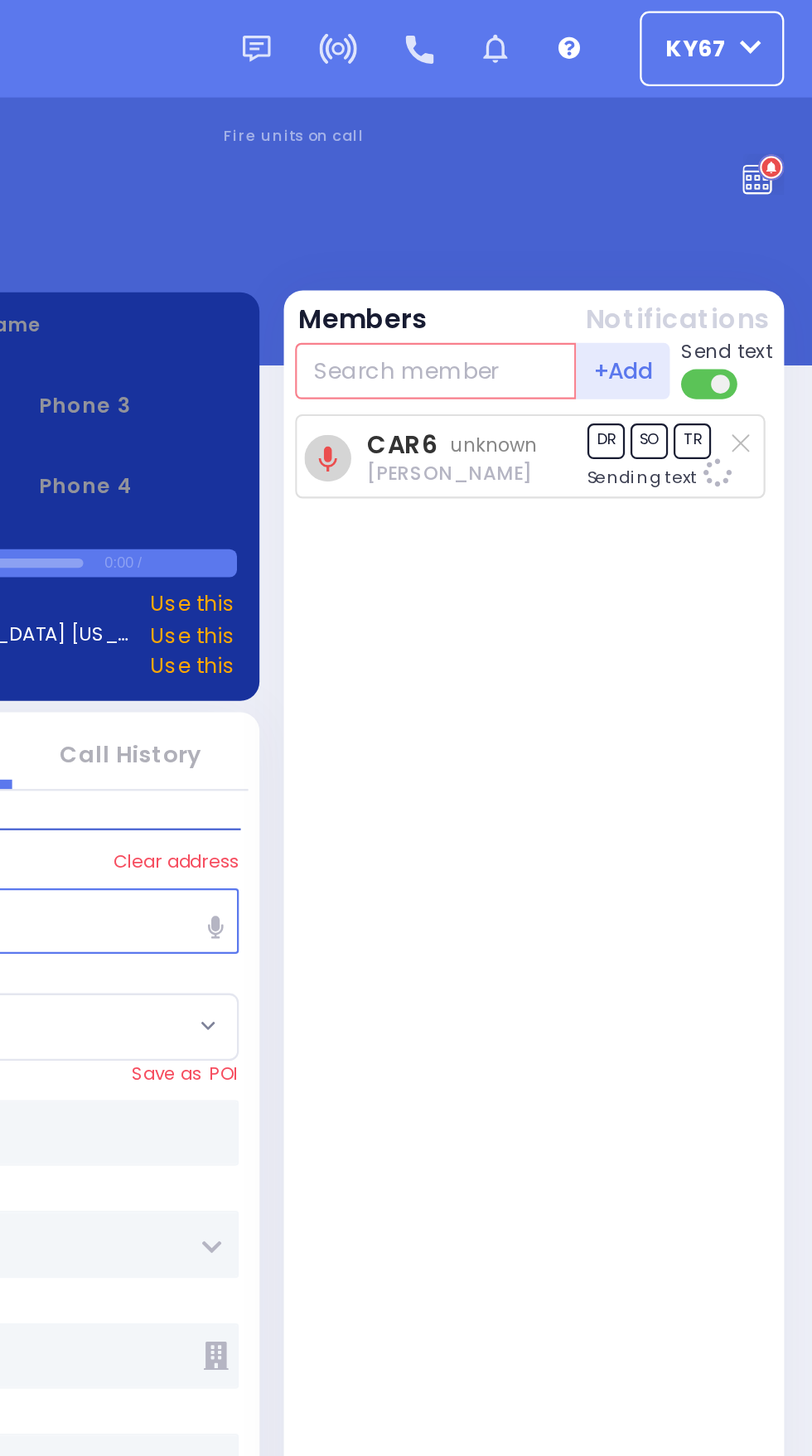
click at [657, 159] on input "text" at bounding box center [646, 163] width 125 height 25
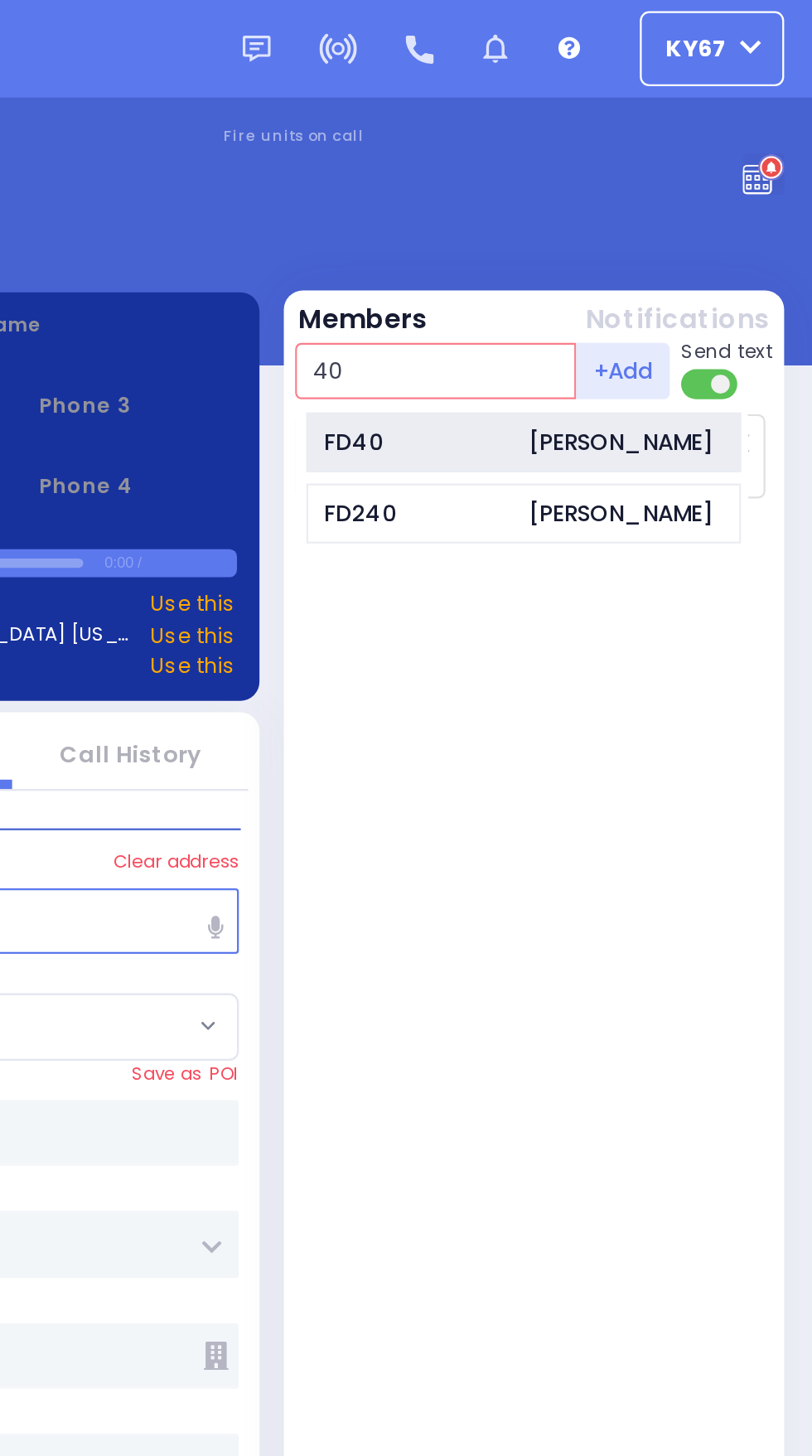
type input "40"
click at [728, 201] on div "[PERSON_NAME]" at bounding box center [728, 195] width 82 height 15
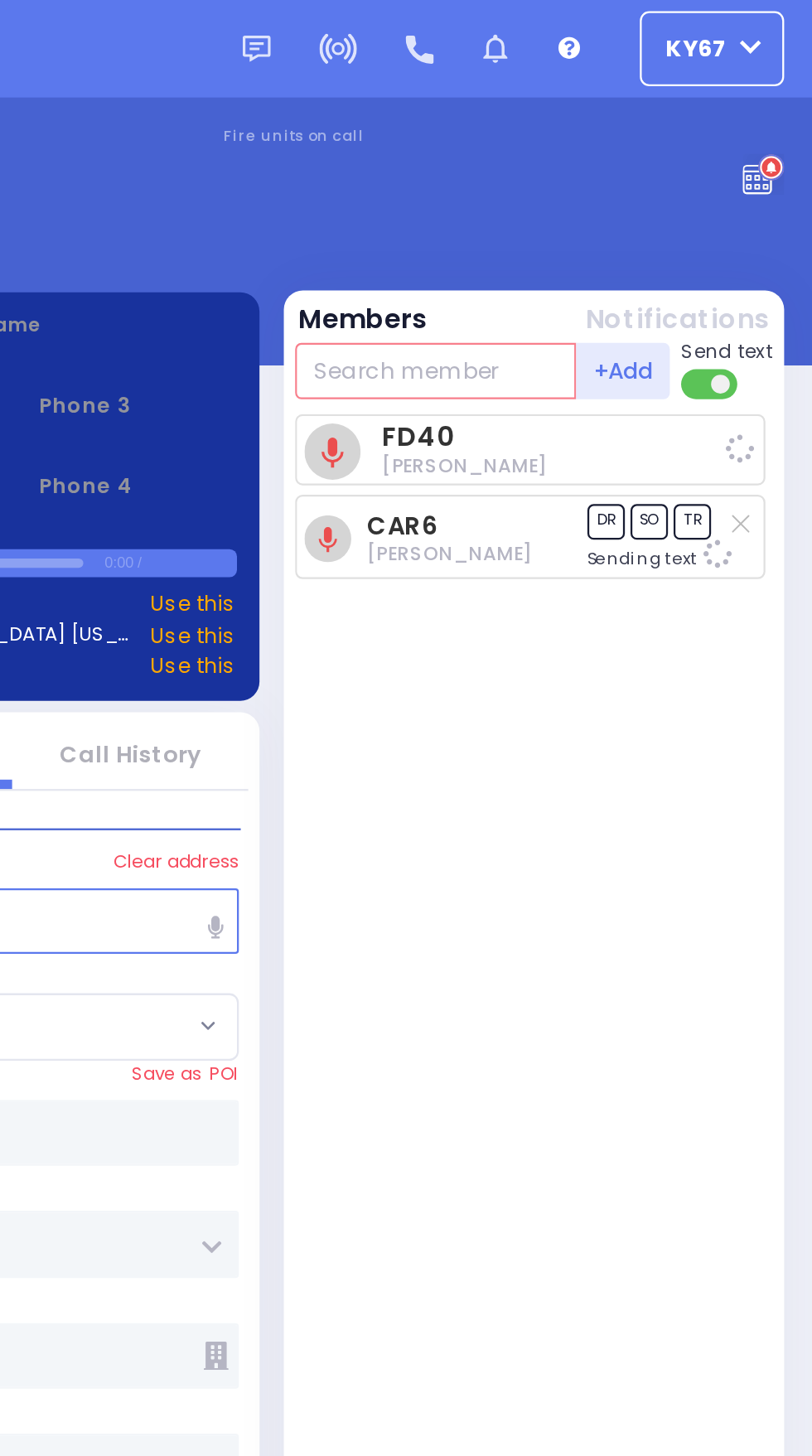
click at [648, 168] on input "text" at bounding box center [646, 163] width 125 height 25
type input "6"
select select
radio input "true"
select select
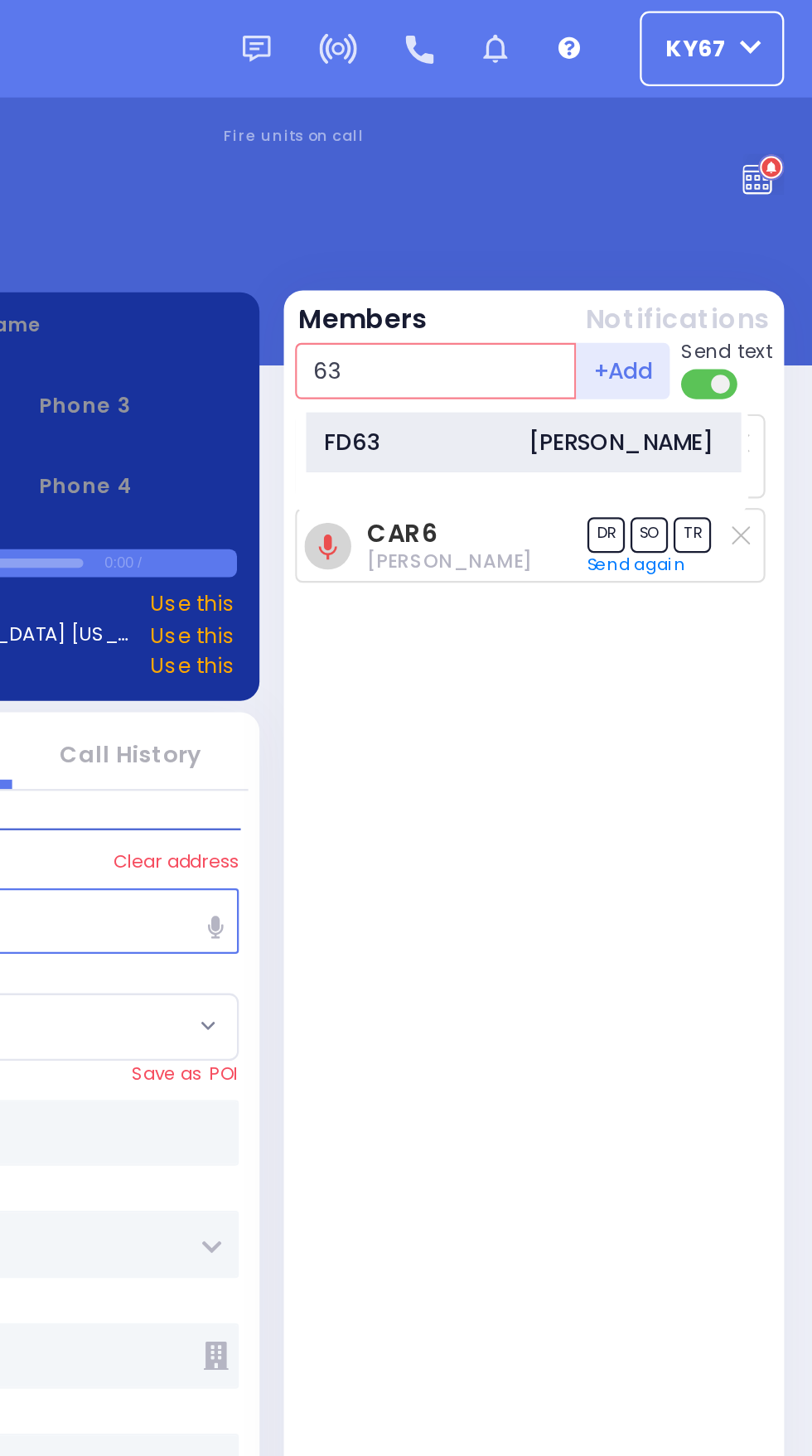
type input "63"
click at [735, 204] on div "FD63 [PERSON_NAME]" at bounding box center [684, 195] width 193 height 27
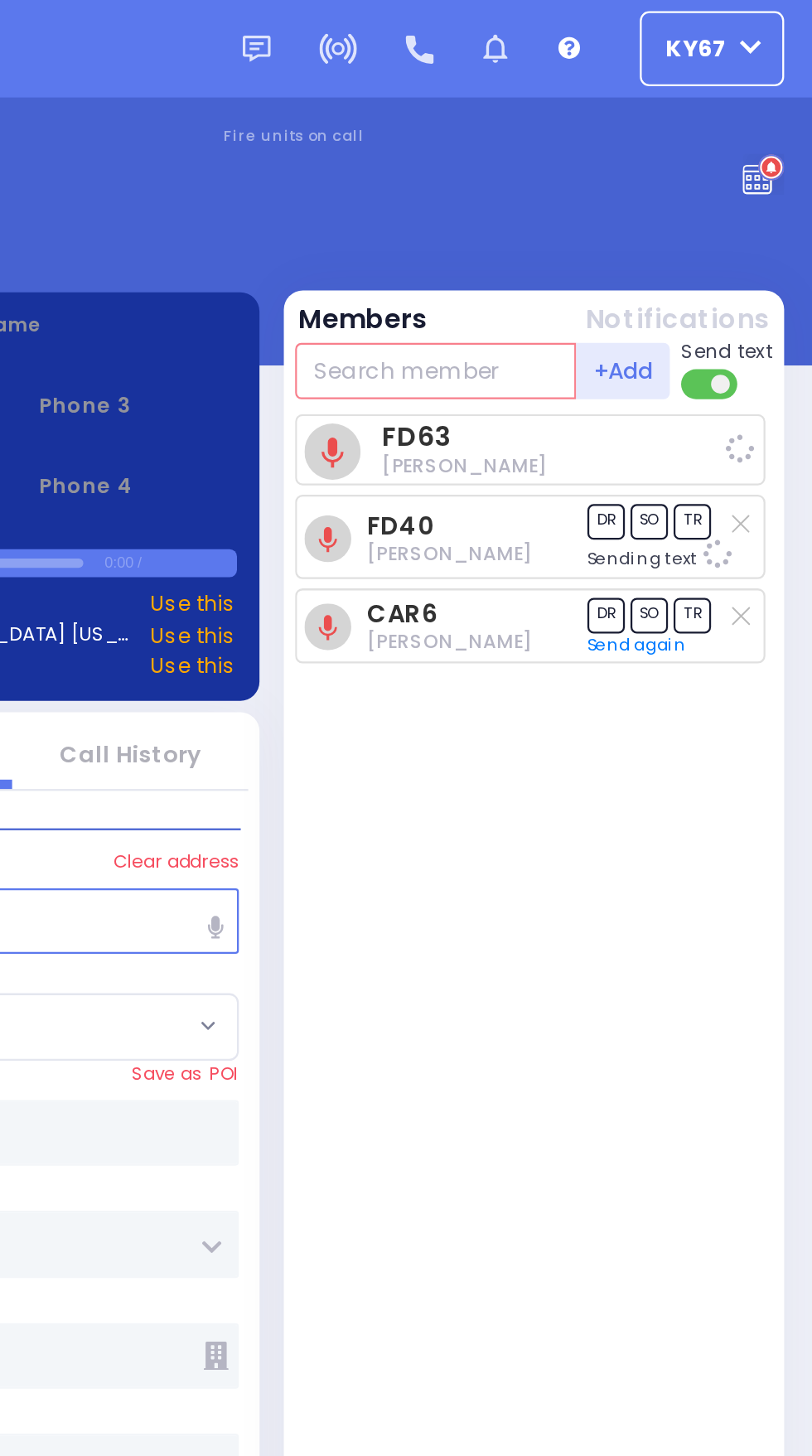
click at [660, 162] on input "text" at bounding box center [646, 163] width 125 height 25
select select
radio input "true"
select select
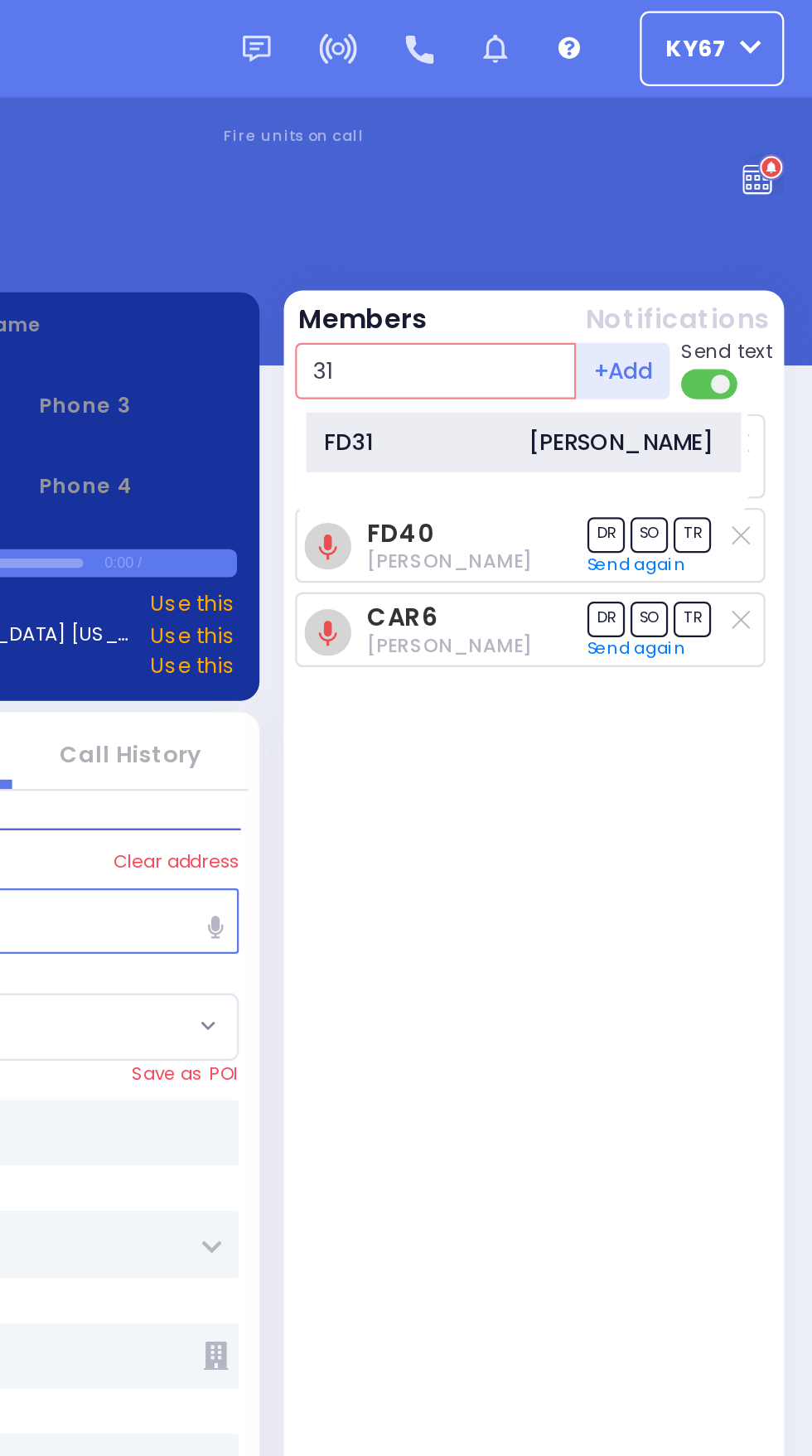
type input "31"
click at [683, 196] on div "FD31 [PERSON_NAME]" at bounding box center [684, 195] width 193 height 27
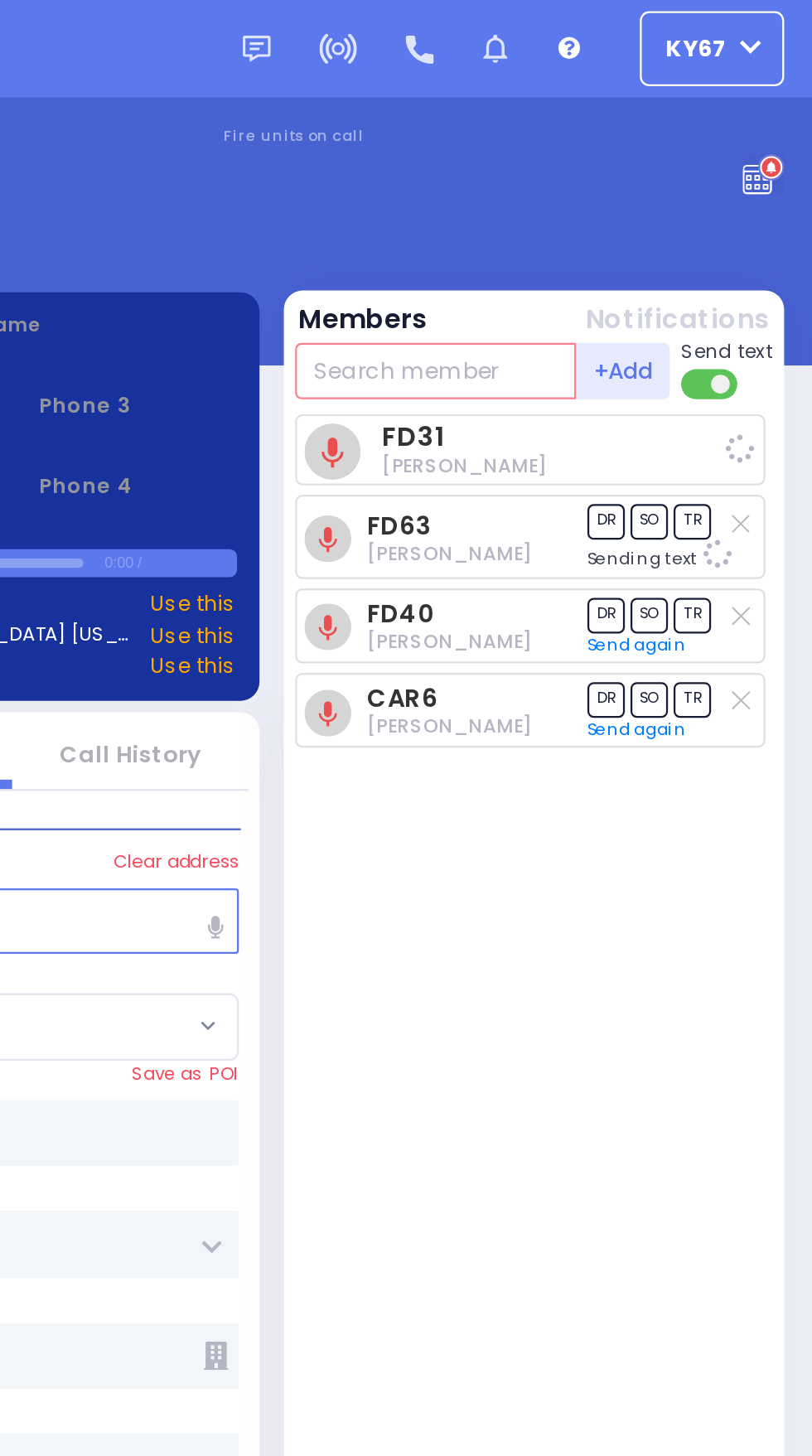
click at [655, 159] on input "text" at bounding box center [646, 163] width 125 height 25
select select
radio input "true"
select select
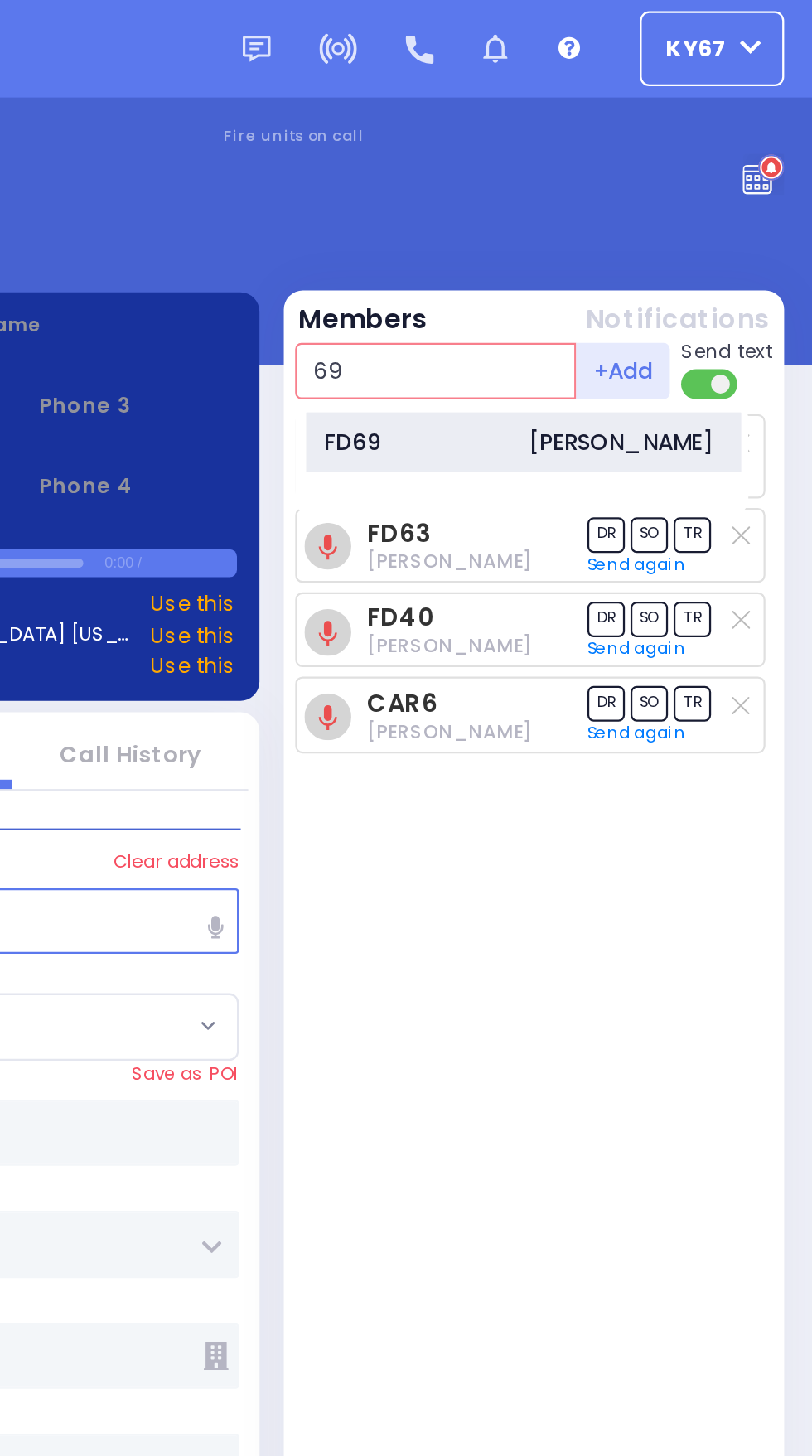
type input "69"
click at [687, 195] on div "[PERSON_NAME]" at bounding box center [728, 195] width 82 height 15
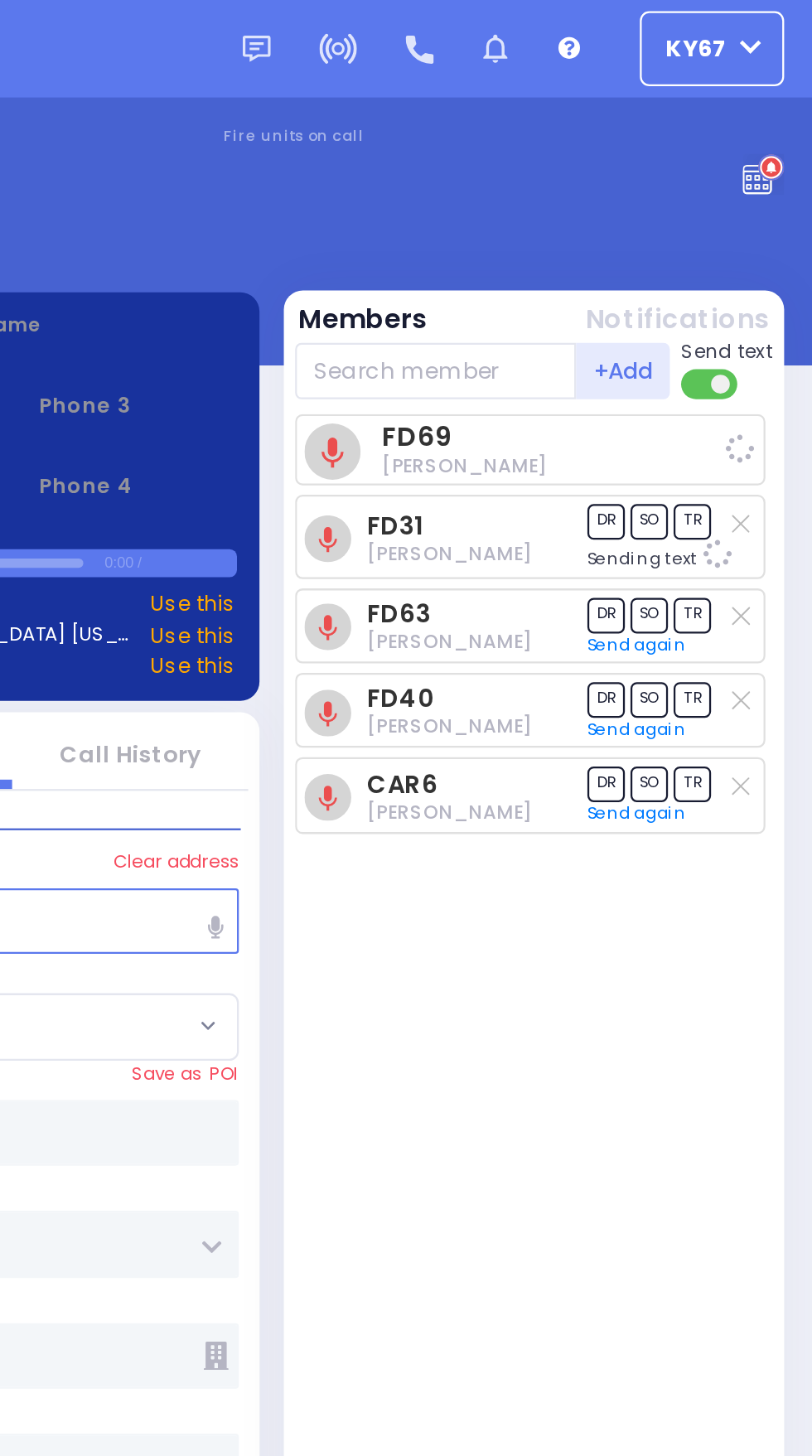
select select
radio input "true"
select select
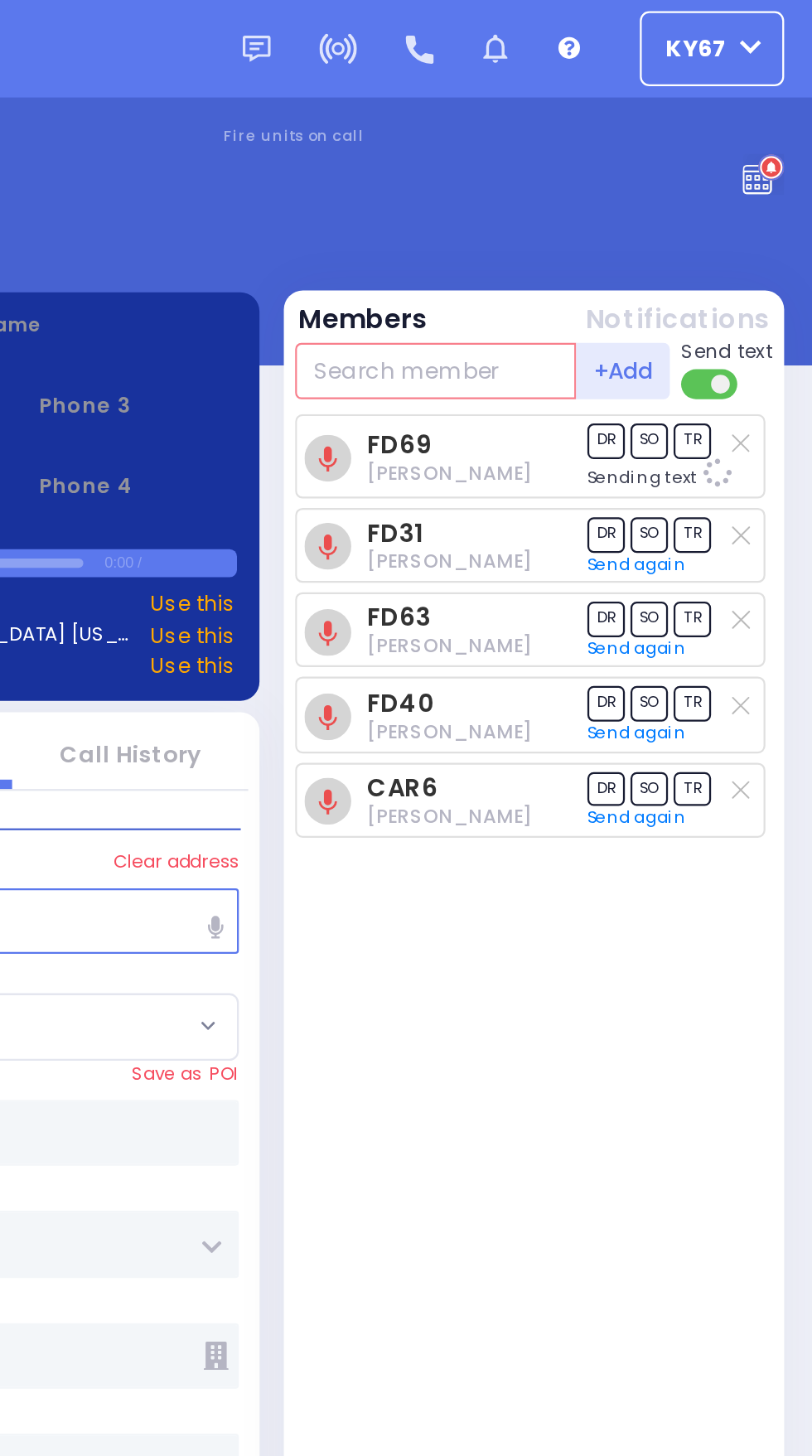
click at [682, 161] on input "text" at bounding box center [646, 163] width 125 height 25
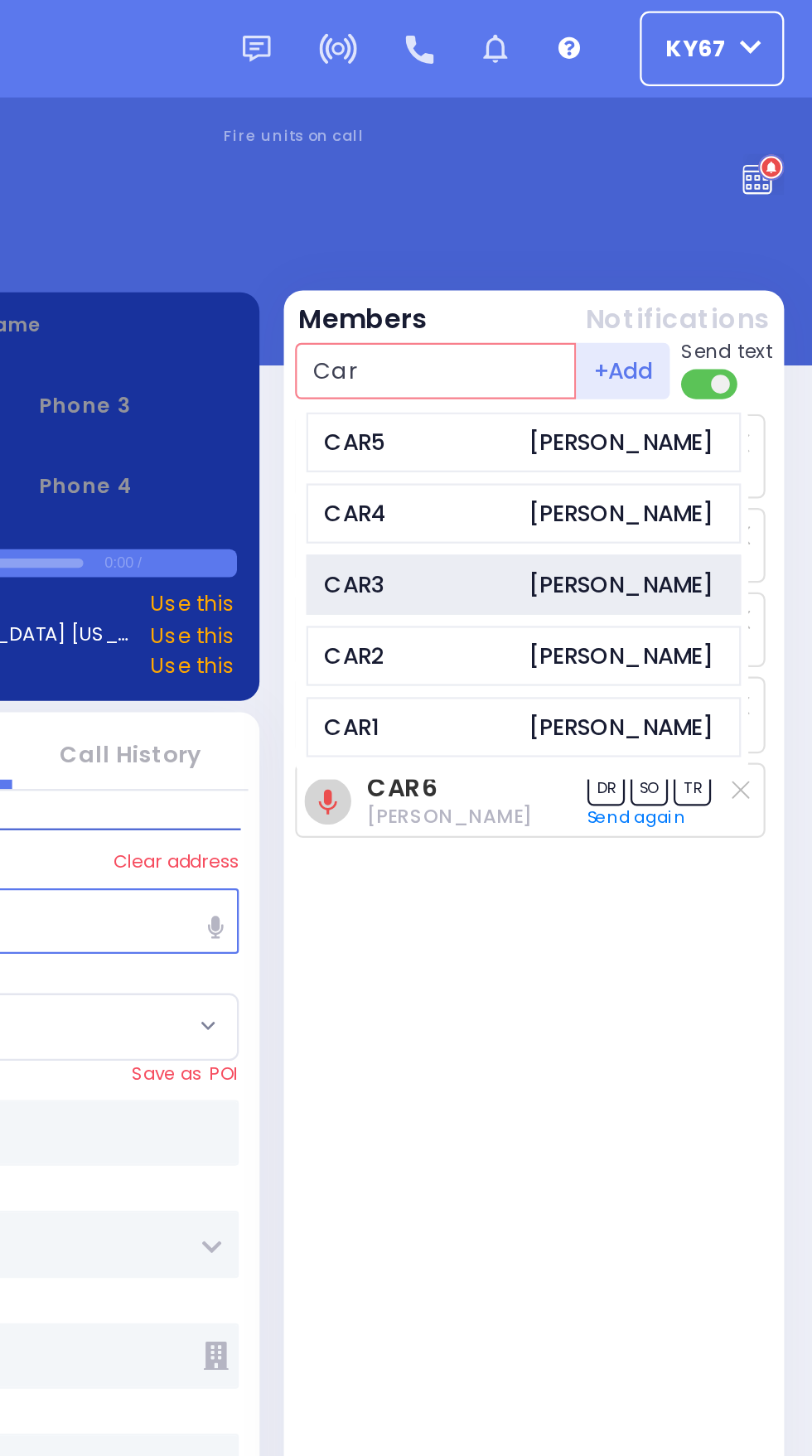
type input "Car"
click at [717, 266] on div "[PERSON_NAME]" at bounding box center [728, 259] width 82 height 15
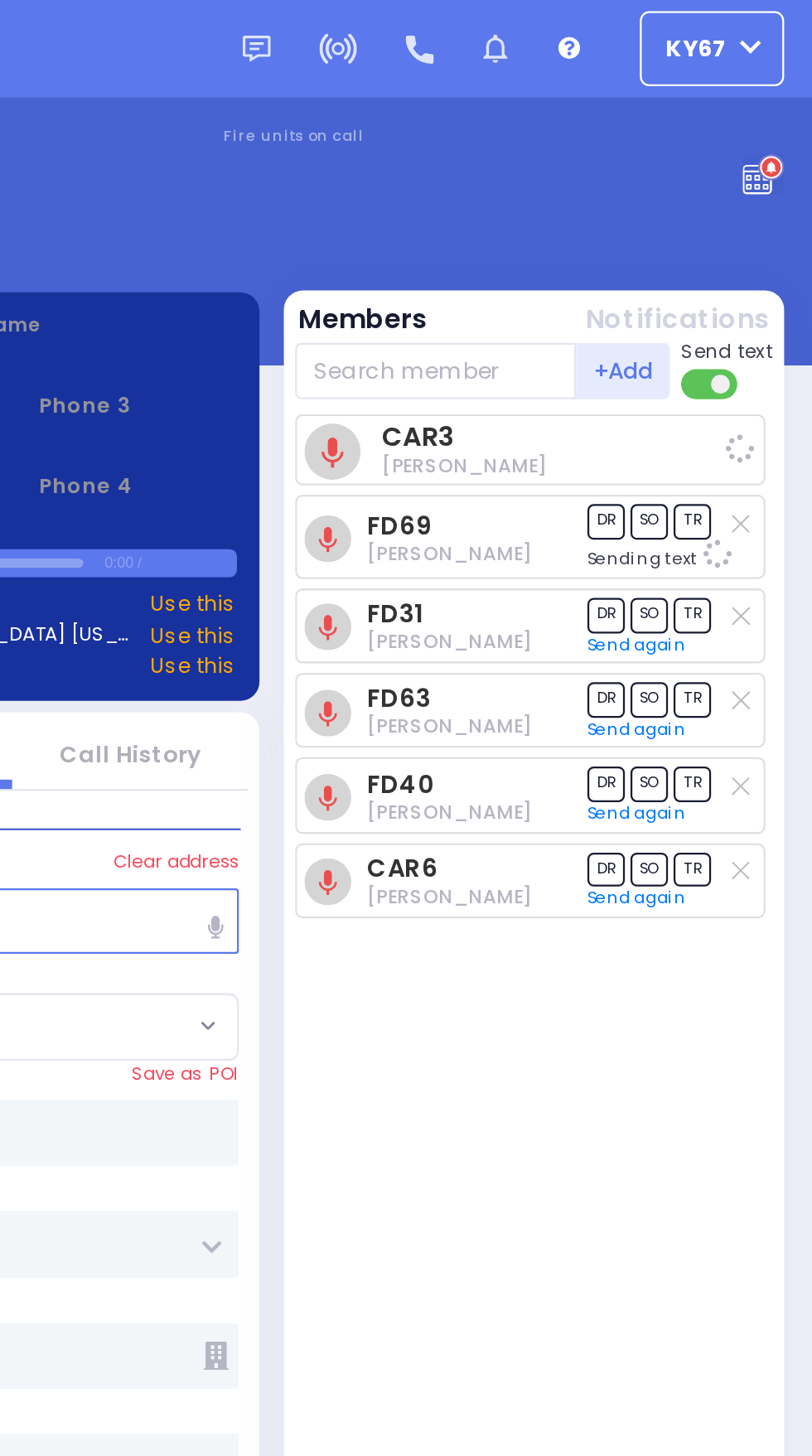
select select
radio input "true"
select select
